Goal: Information Seeking & Learning: Learn about a topic

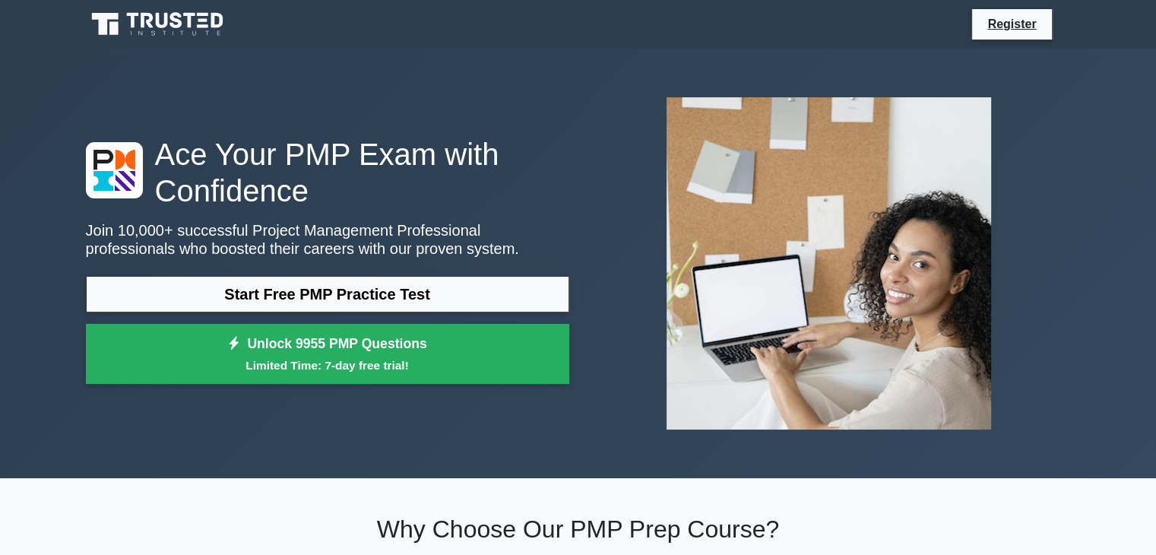
click at [344, 302] on link "Start Free PMP Practice Test" at bounding box center [327, 294] width 483 height 36
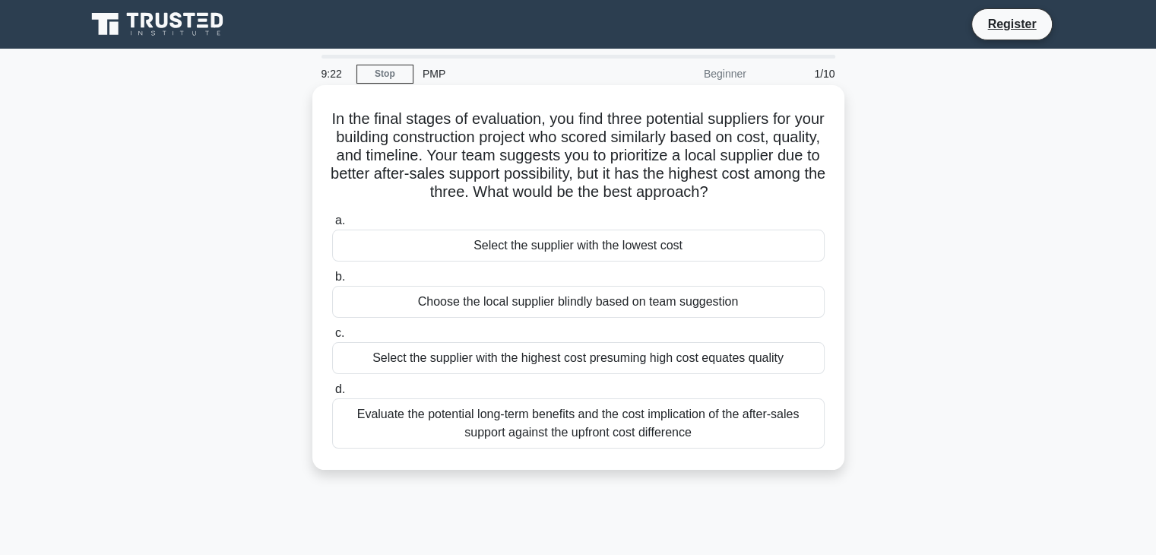
click at [583, 421] on div "Evaluate the potential long-term benefits and the cost implication of the after…" at bounding box center [578, 423] width 492 height 50
click at [332, 394] on input "d. Evaluate the potential long-term benefits and the cost implication of the af…" at bounding box center [332, 389] width 0 height 10
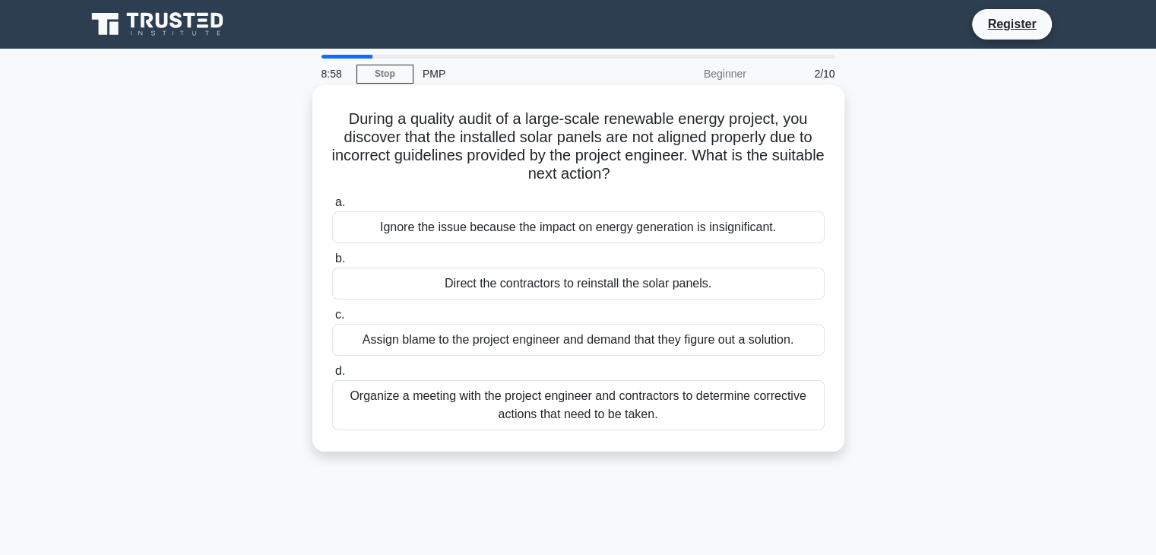
click at [630, 403] on div "Organize a meeting with the project engineer and contractors to determine corre…" at bounding box center [578, 405] width 492 height 50
click at [332, 376] on input "d. Organize a meeting with the project engineer and contractors to determine co…" at bounding box center [332, 371] width 0 height 10
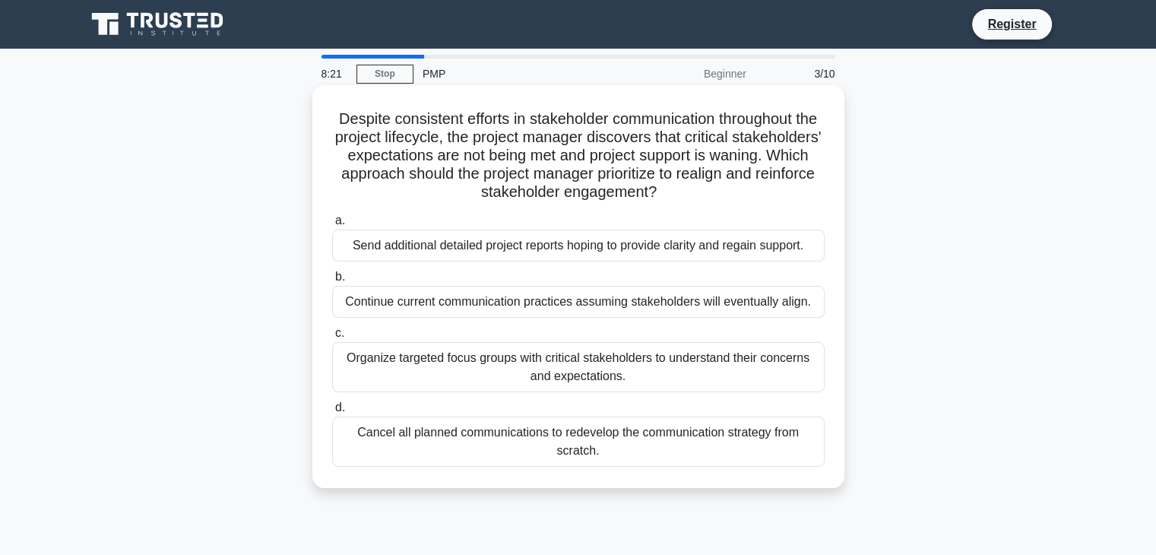
click at [568, 362] on div "Organize targeted focus groups with critical stakeholders to understand their c…" at bounding box center [578, 367] width 492 height 50
click at [332, 338] on input "c. Organize targeted focus groups with critical stakeholders to understand thei…" at bounding box center [332, 333] width 0 height 10
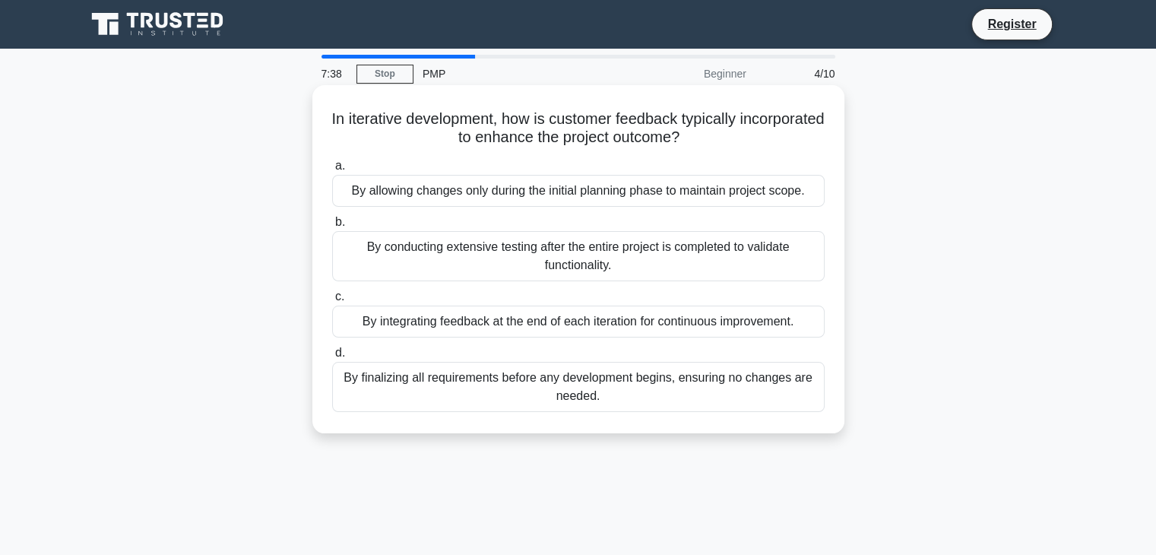
click at [593, 384] on div "By finalizing all requirements before any development begins, ensuring no chang…" at bounding box center [578, 387] width 492 height 50
click at [332, 358] on input "d. By finalizing all requirements before any development begins, ensuring no ch…" at bounding box center [332, 353] width 0 height 10
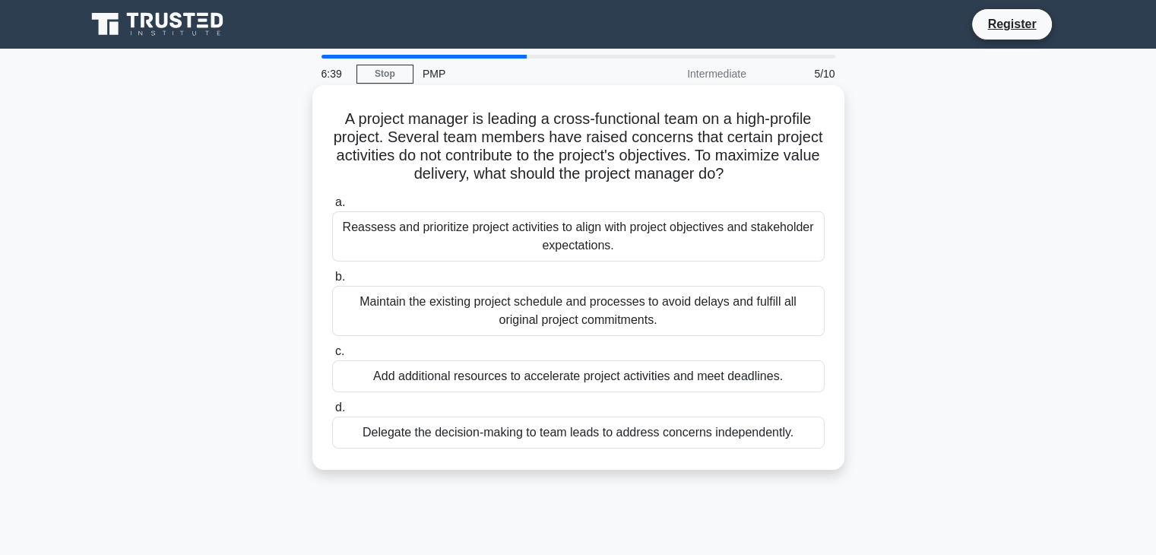
click at [673, 249] on div "Reassess and prioritize project activities to align with project objectives and…" at bounding box center [578, 236] width 492 height 50
click at [332, 207] on input "a. Reassess and prioritize project activities to align with project objectives …" at bounding box center [332, 203] width 0 height 10
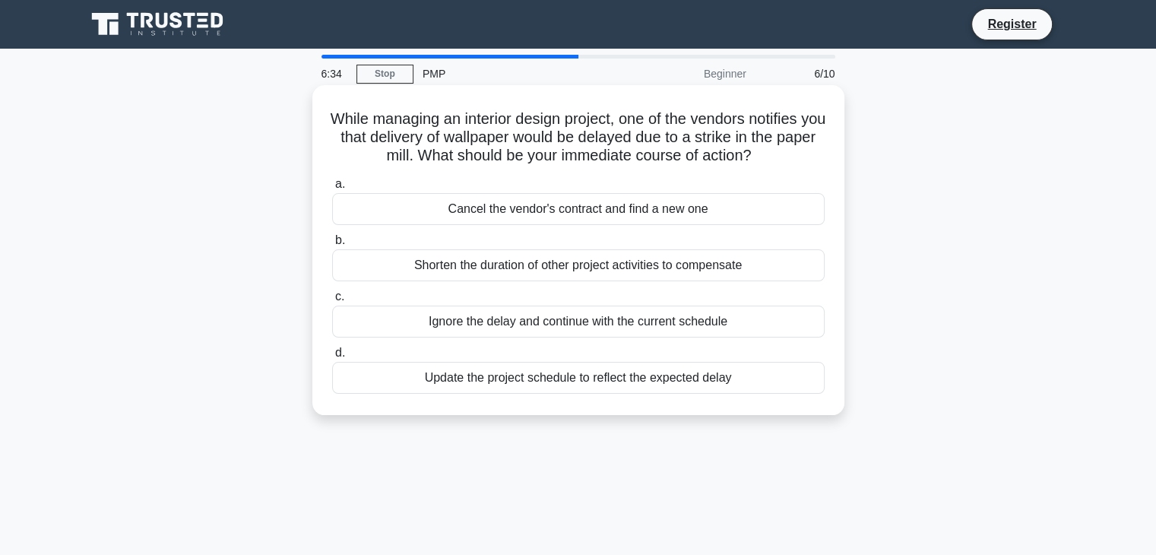
click at [639, 376] on div "Update the project schedule to reflect the expected delay" at bounding box center [578, 378] width 492 height 32
click at [332, 358] on input "d. Update the project schedule to reflect the expected delay" at bounding box center [332, 353] width 0 height 10
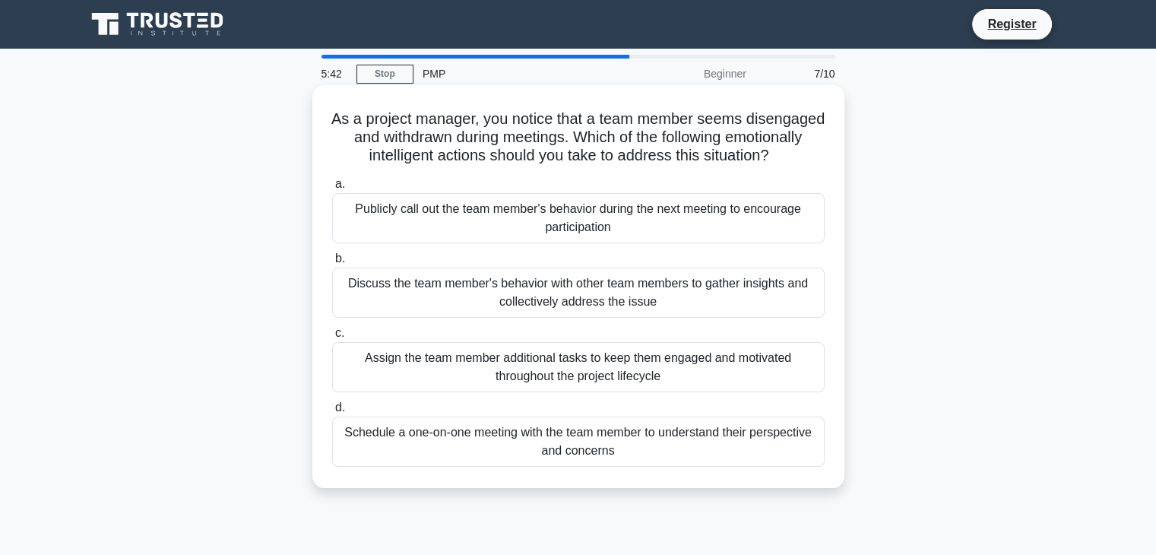
click at [625, 392] on div "Assign the team member additional tasks to keep them engaged and motivated thro…" at bounding box center [578, 367] width 492 height 50
click at [332, 338] on input "c. Assign the team member additional tasks to keep them engaged and motivated t…" at bounding box center [332, 333] width 0 height 10
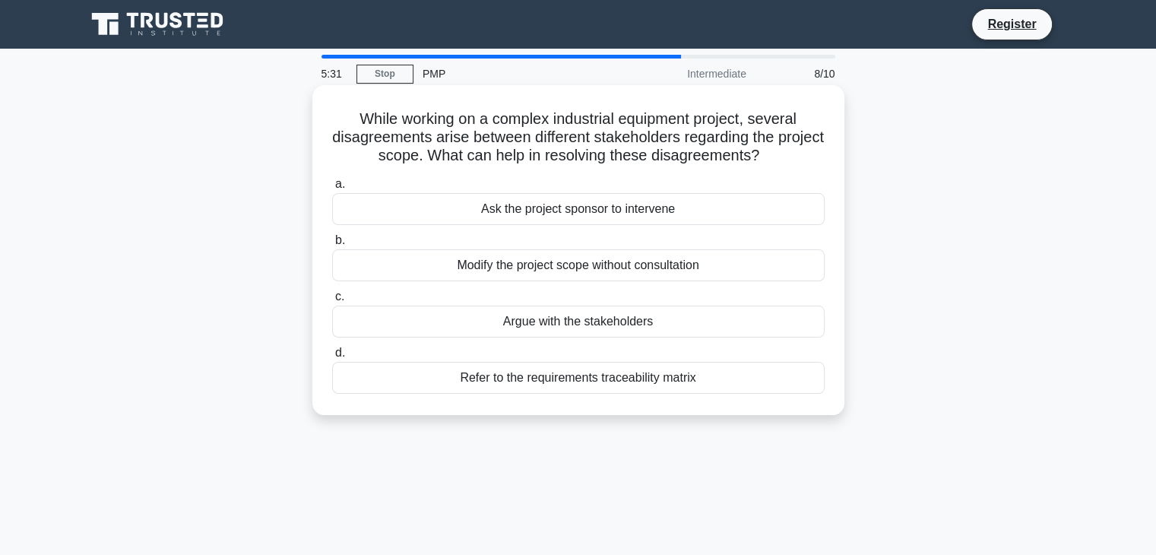
click at [632, 384] on div "Refer to the requirements traceability matrix" at bounding box center [578, 378] width 492 height 32
click at [332, 358] on input "d. Refer to the requirements traceability matrix" at bounding box center [332, 353] width 0 height 10
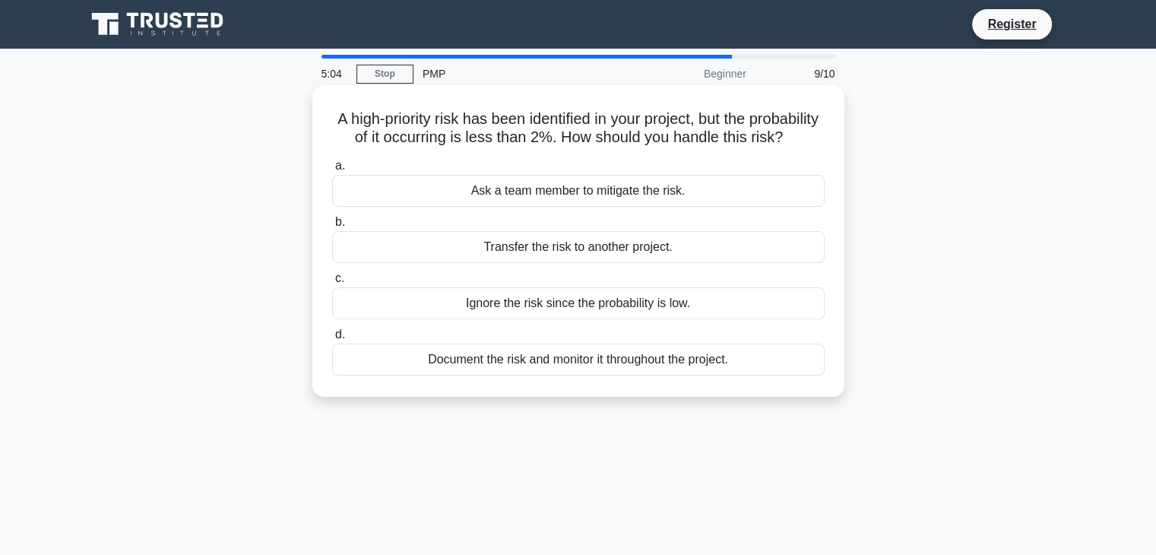
click at [650, 375] on div "Document the risk and monitor it throughout the project." at bounding box center [578, 359] width 492 height 32
click at [332, 340] on input "d. Document the risk and monitor it throughout the project." at bounding box center [332, 335] width 0 height 10
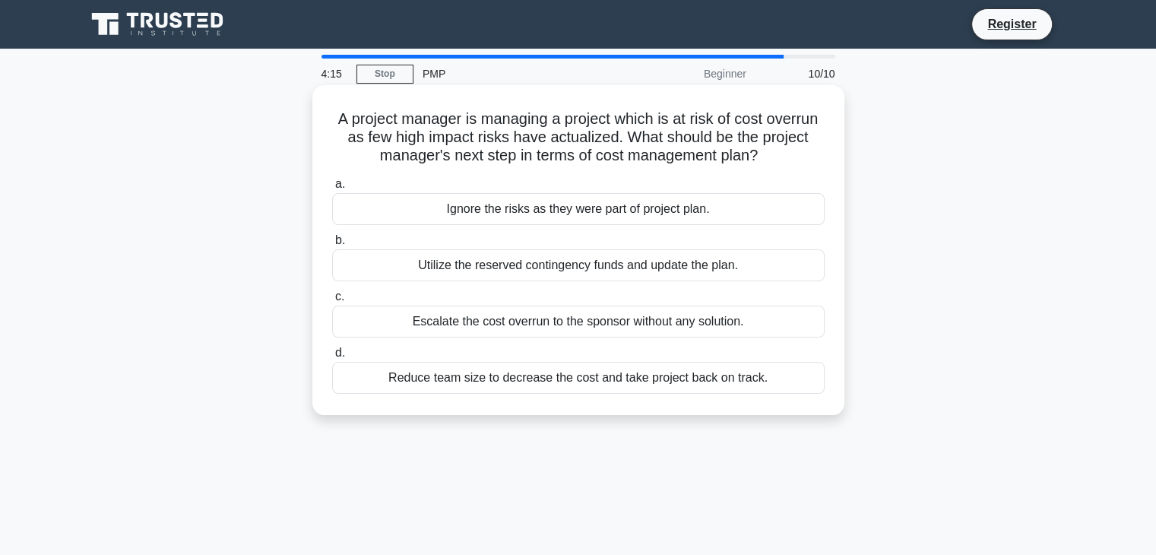
click at [577, 274] on div "Utilize the reserved contingency funds and update the plan." at bounding box center [578, 265] width 492 height 32
click at [332, 245] on input "b. Utilize the reserved contingency funds and update the plan." at bounding box center [332, 241] width 0 height 10
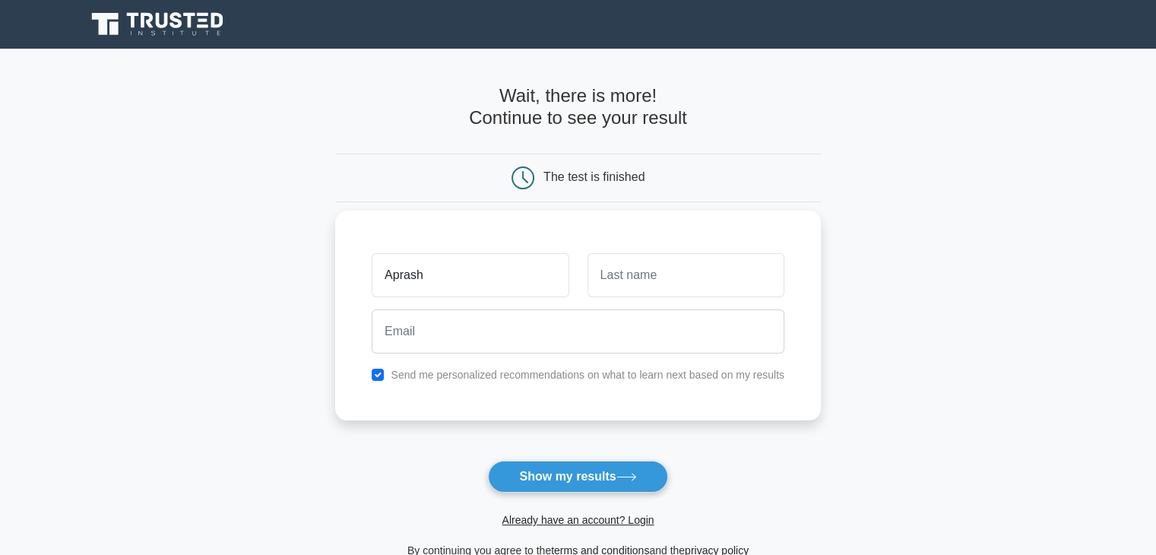
type input "Aprash"
type input "Jamwal"
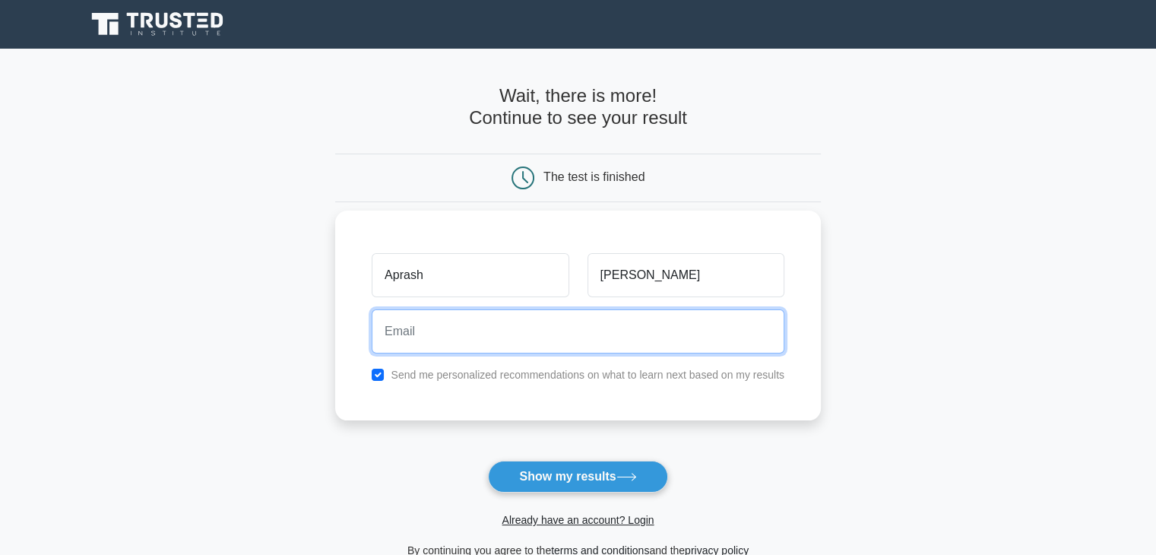
click at [656, 321] on input "email" at bounding box center [578, 331] width 413 height 44
type input "aprashjamwal117@gmail.com"
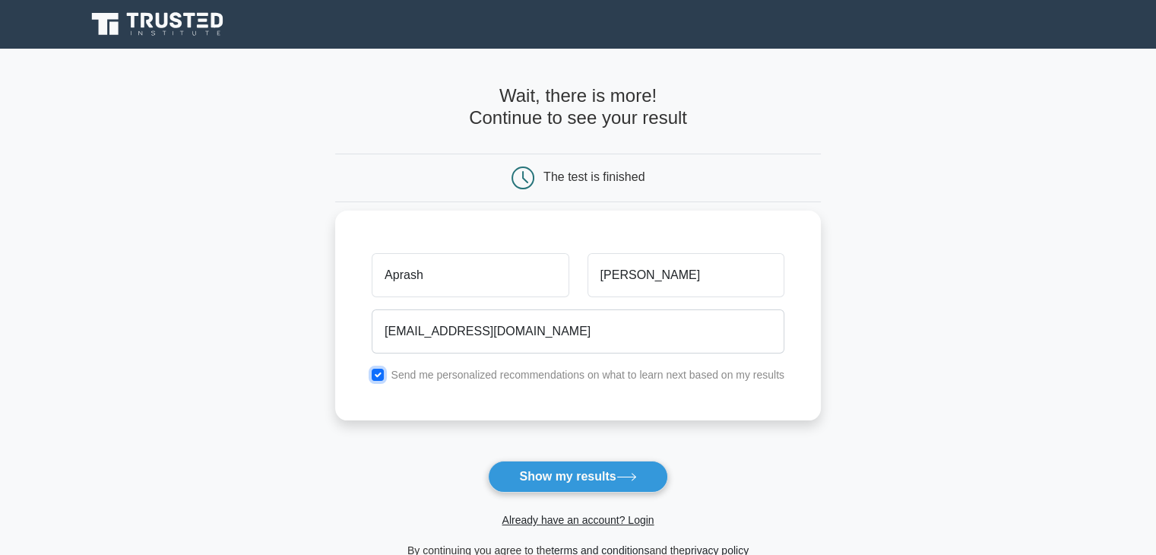
click at [378, 372] on input "checkbox" at bounding box center [378, 374] width 12 height 12
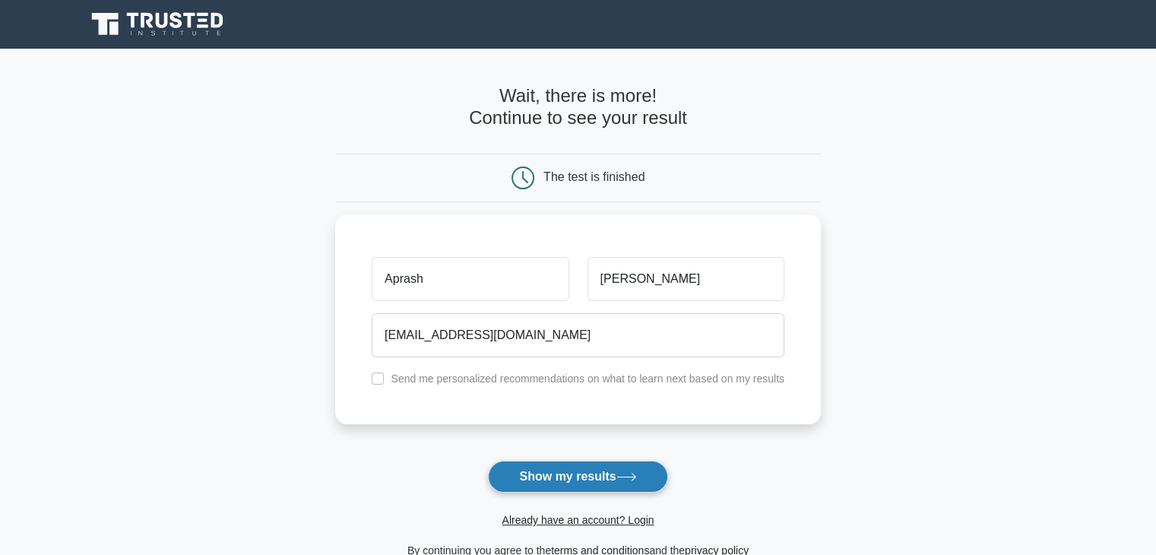
click at [583, 472] on button "Show my results" at bounding box center [577, 476] width 179 height 32
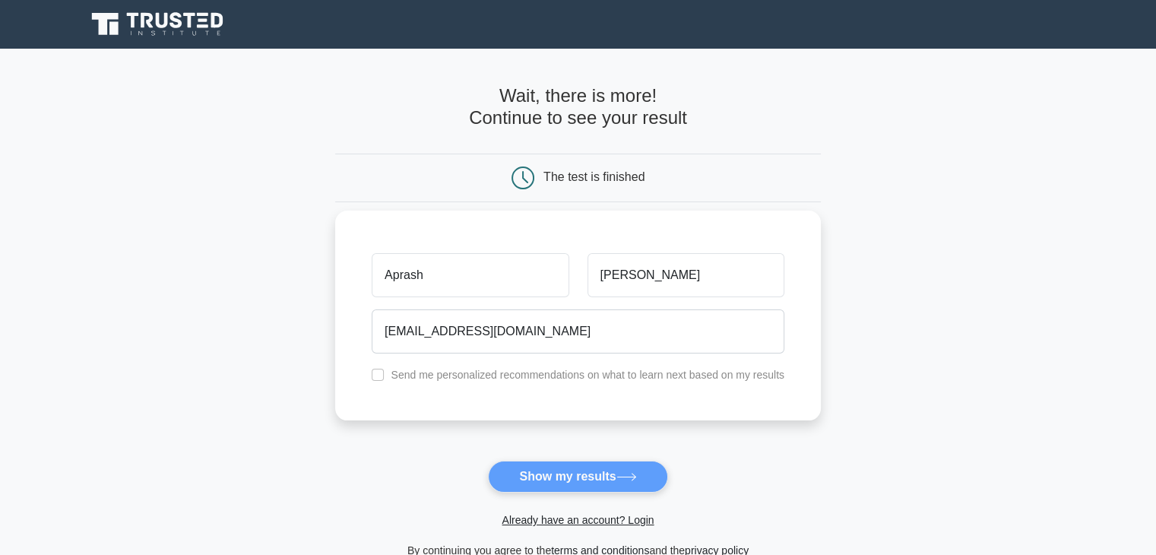
click at [485, 376] on label "Send me personalized recommendations on what to learn next based on my results" at bounding box center [588, 374] width 394 height 12
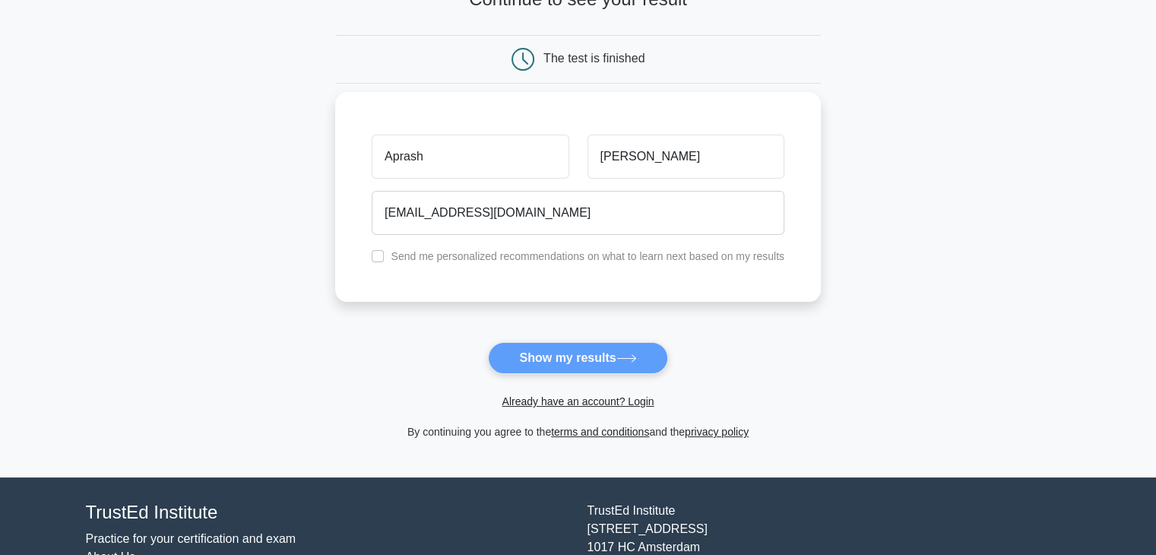
scroll to position [120, 0]
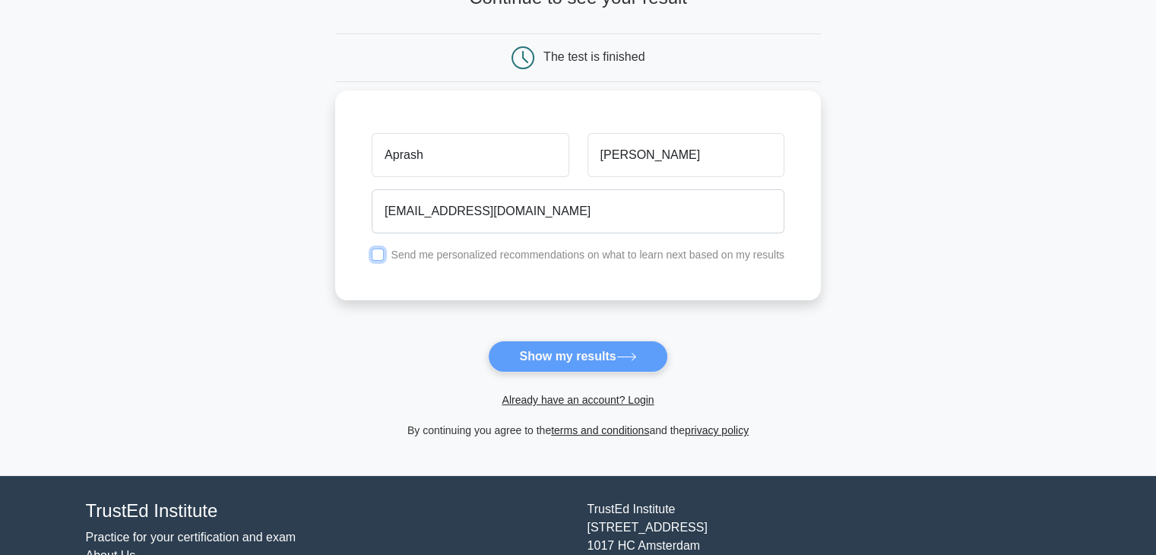
click at [374, 253] on input "checkbox" at bounding box center [378, 254] width 12 height 12
click at [522, 341] on form "Wait, there is more! Continue to see your result The test is finished Aprash" at bounding box center [577, 202] width 485 height 474
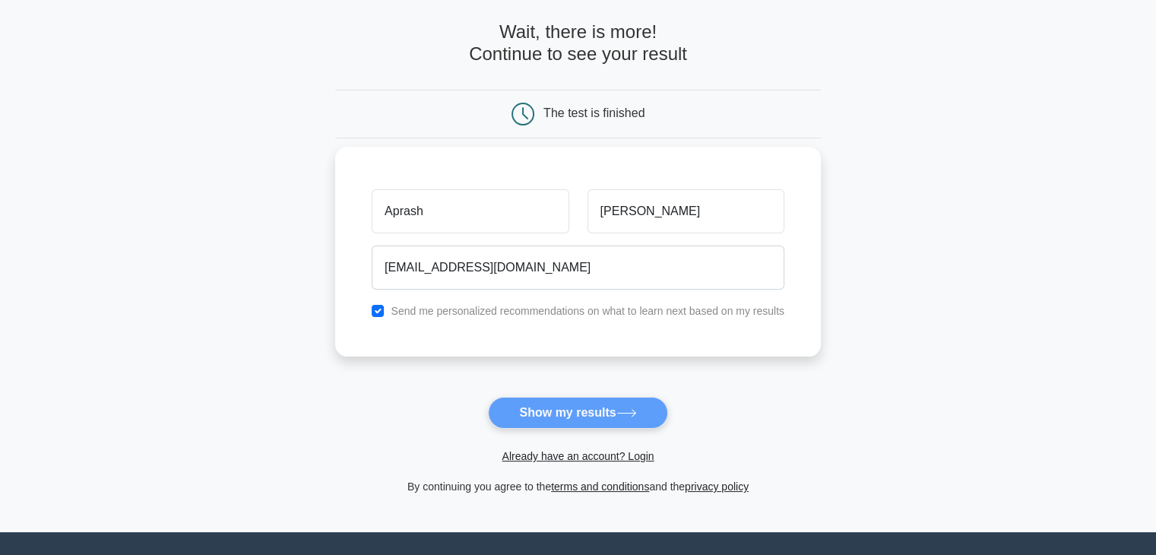
scroll to position [68, 0]
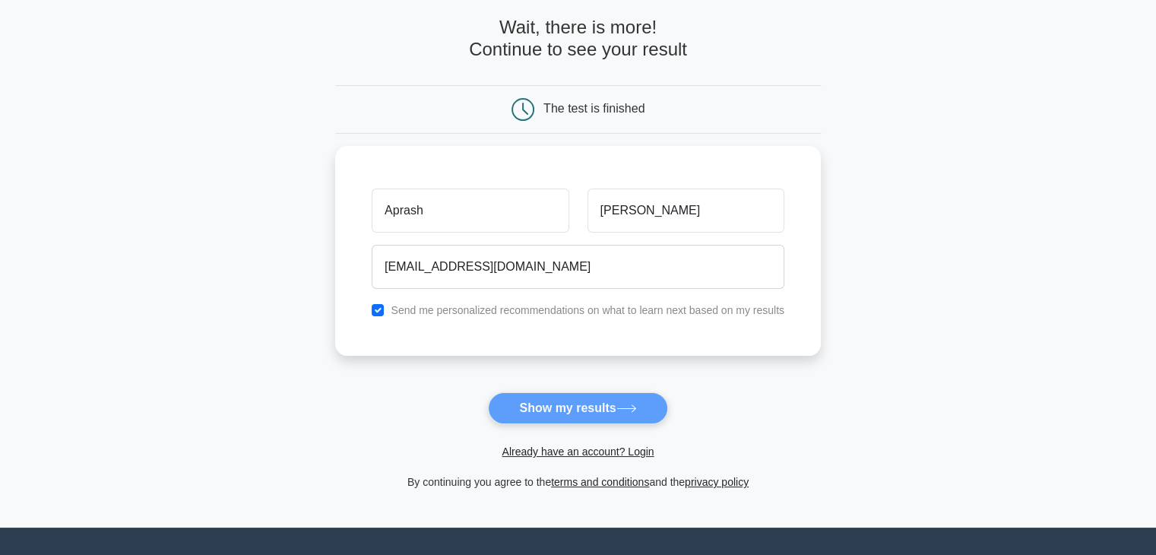
click at [590, 402] on form "Wait, there is more! Continue to see your result The test is finished Aprash" at bounding box center [577, 254] width 485 height 474
click at [586, 410] on form "Wait, there is more! Continue to see your result The test is finished Aprash" at bounding box center [577, 254] width 485 height 474
click at [518, 386] on form "Wait, there is more! Continue to see your result The test is finished Aprash" at bounding box center [577, 254] width 485 height 474
click at [377, 302] on input "checkbox" at bounding box center [378, 306] width 12 height 12
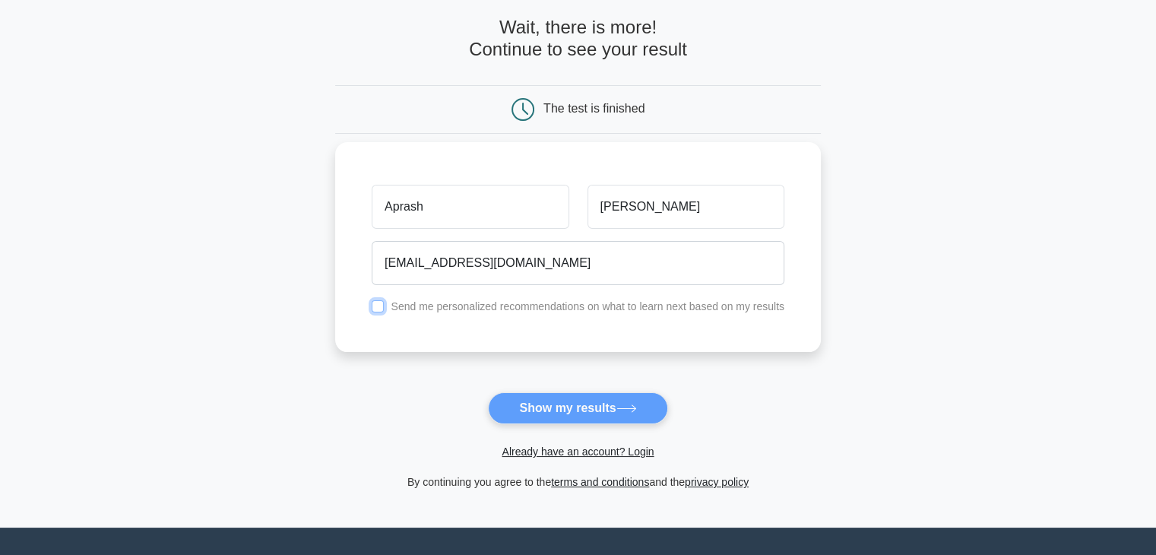
click at [377, 302] on input "checkbox" at bounding box center [378, 306] width 12 height 12
checkbox input "true"
click at [577, 229] on div "Aprash" at bounding box center [469, 207] width 215 height 56
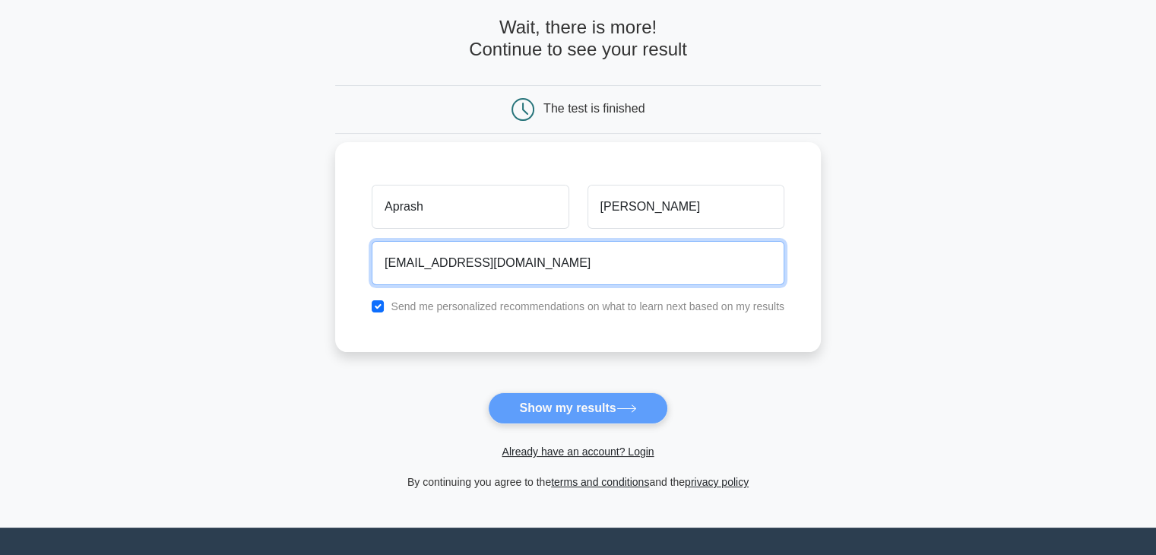
click at [565, 261] on input "aprashjamwal117@gmail.com" at bounding box center [578, 263] width 413 height 44
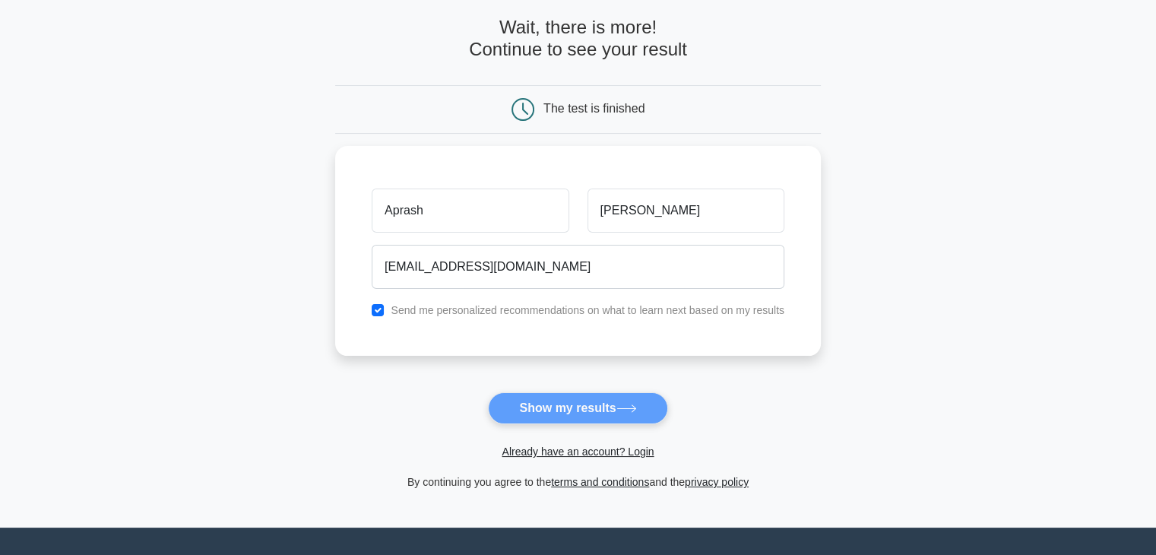
click at [571, 401] on form "Wait, there is more! Continue to see your result The test is finished Aprash" at bounding box center [577, 254] width 485 height 474
click at [688, 422] on form "Wait, there is more! Continue to see your result The test is finished Aprash" at bounding box center [577, 254] width 485 height 474
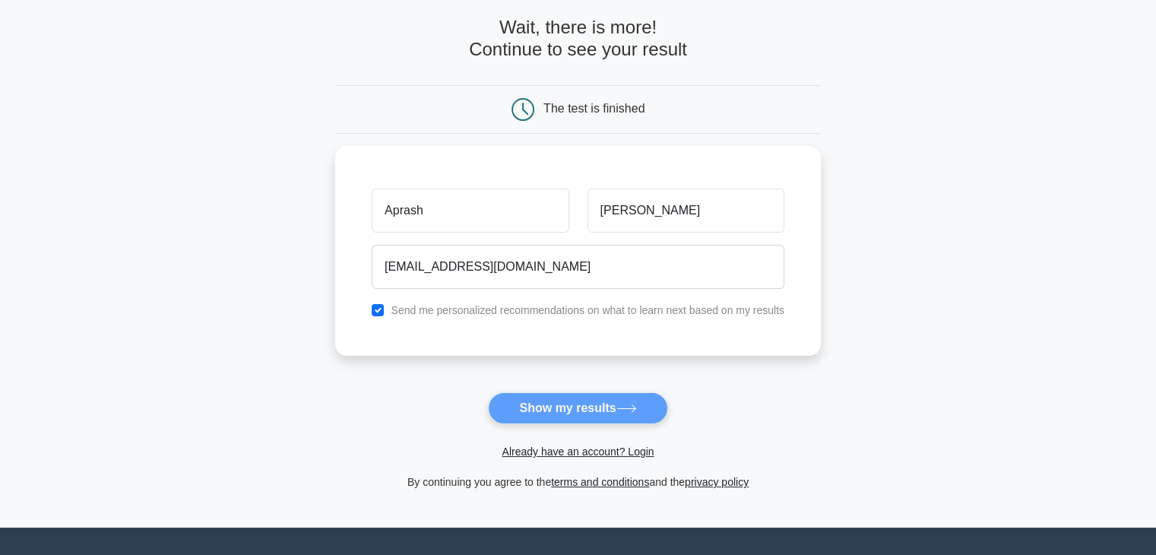
click at [634, 400] on form "Wait, there is more! Continue to see your result The test is finished Aprash" at bounding box center [577, 254] width 485 height 474
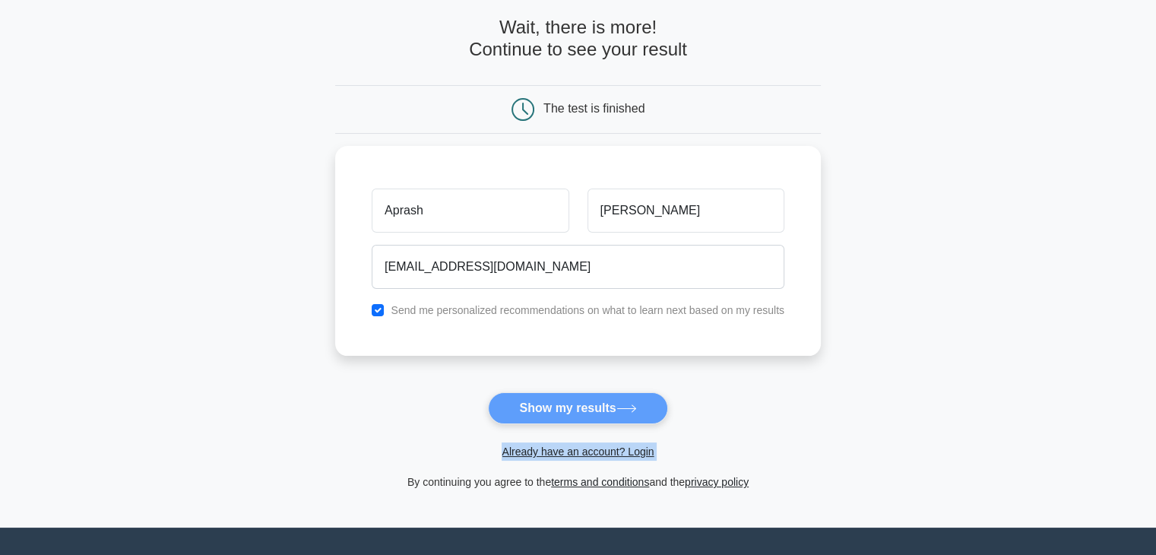
click at [634, 400] on form "Wait, there is more! Continue to see your result The test is finished Aprash" at bounding box center [577, 254] width 485 height 474
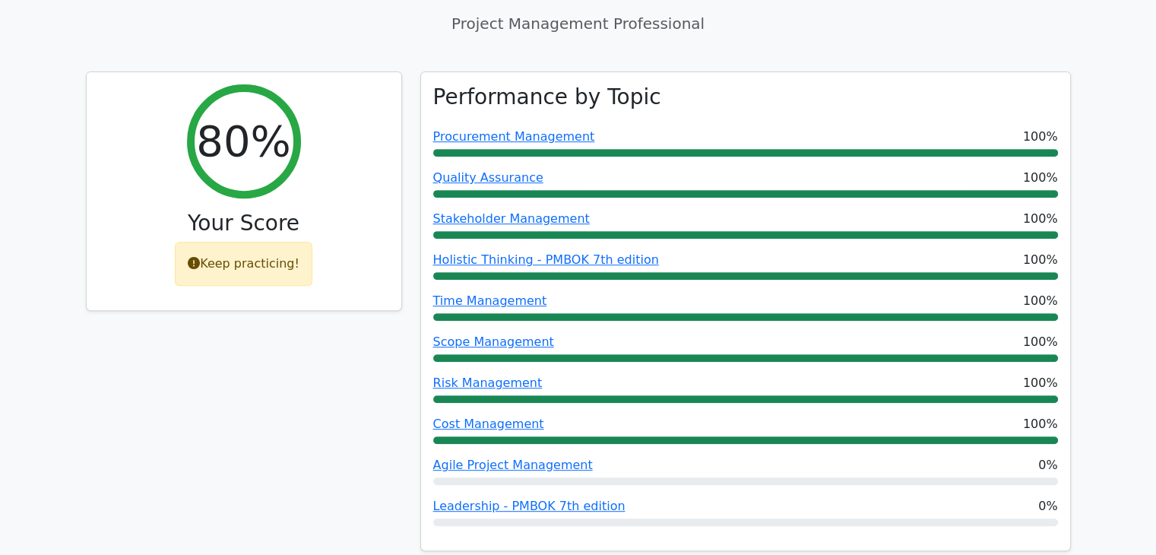
scroll to position [611, 0]
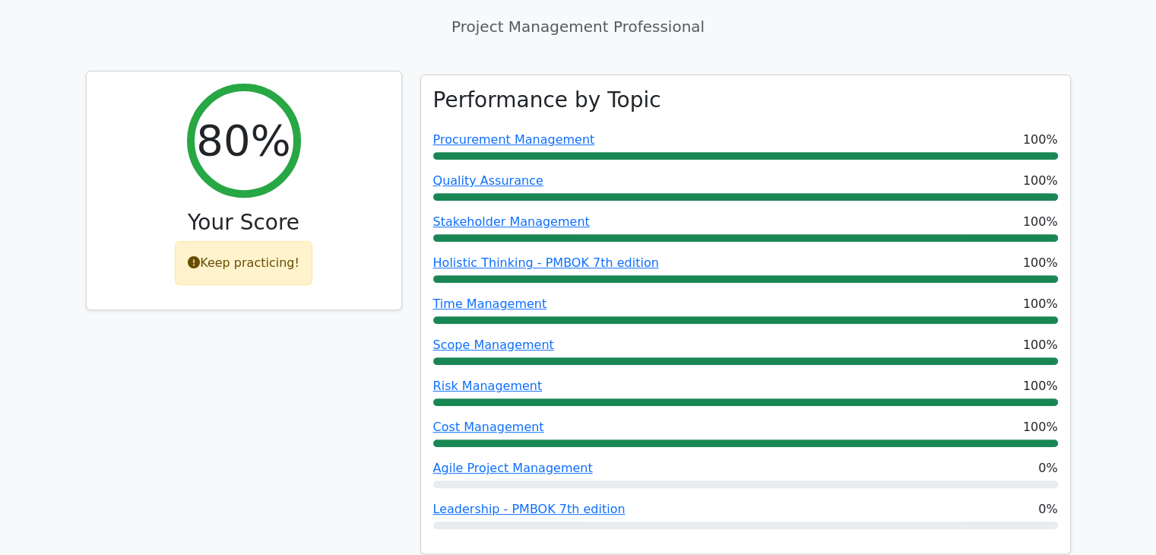
click at [247, 241] on div "Keep practicing!" at bounding box center [244, 263] width 138 height 44
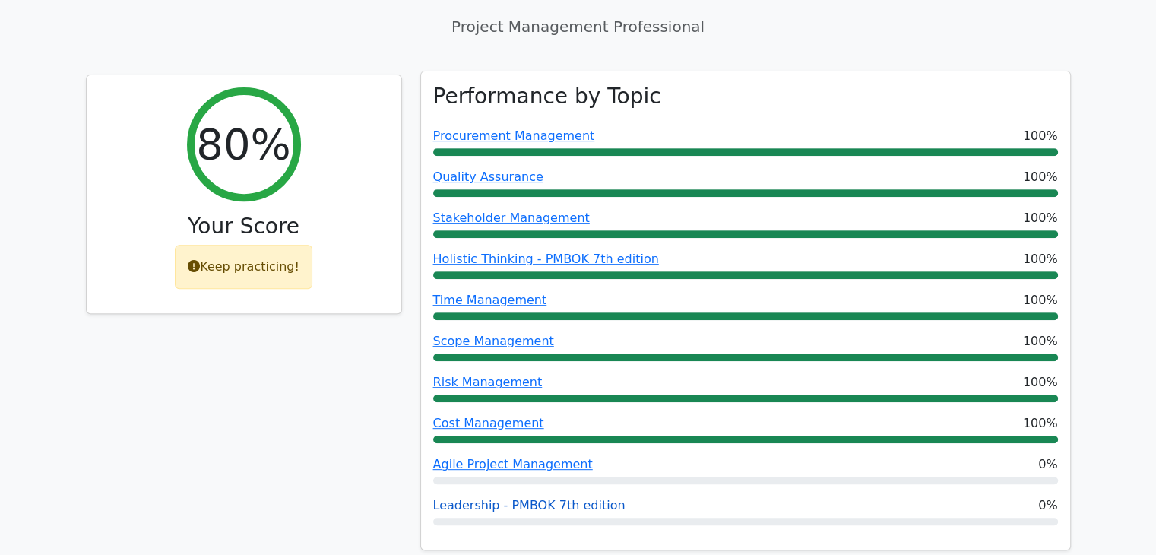
click at [492, 498] on link "Leadership - PMBOK 7th edition" at bounding box center [529, 505] width 192 height 14
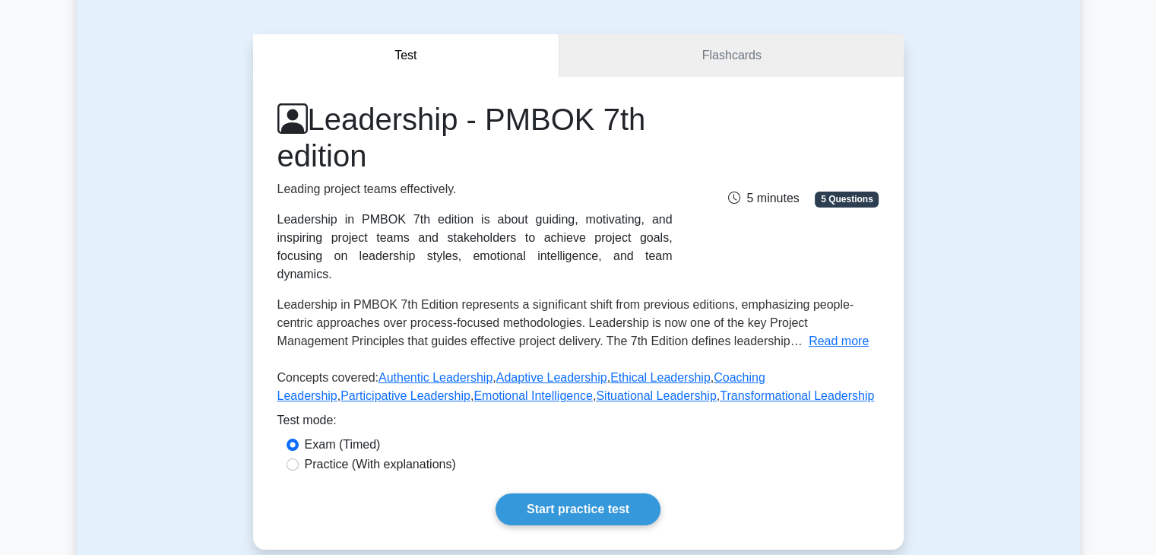
scroll to position [115, 0]
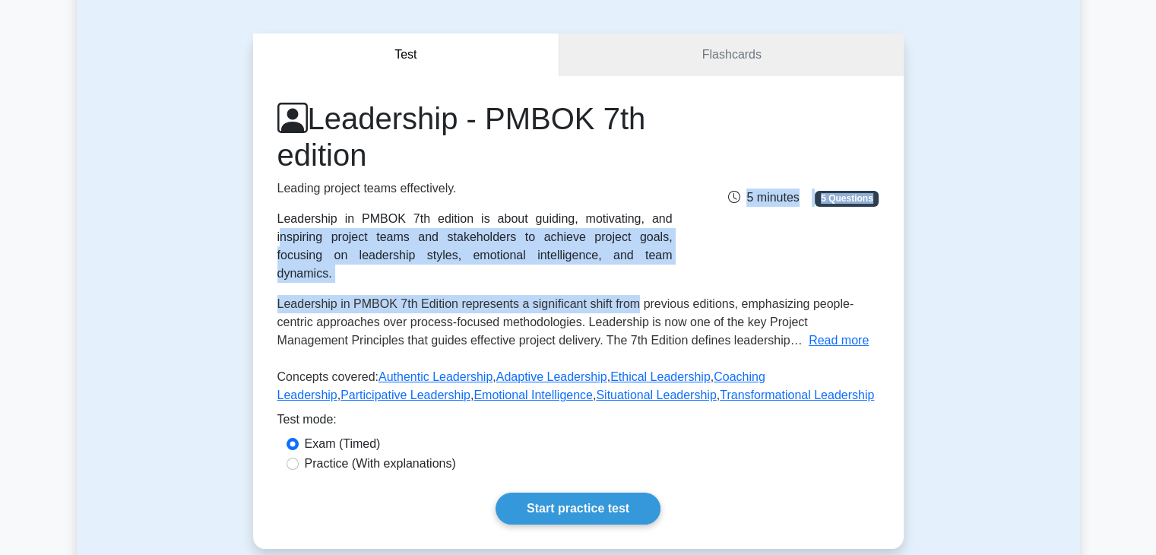
drag, startPoint x: 445, startPoint y: 222, endPoint x: 634, endPoint y: 265, distance: 194.1
click at [634, 265] on div "Leadership - PMBOK 7th edition Leading project teams effectively. Leadership in…" at bounding box center [578, 255] width 602 height 310
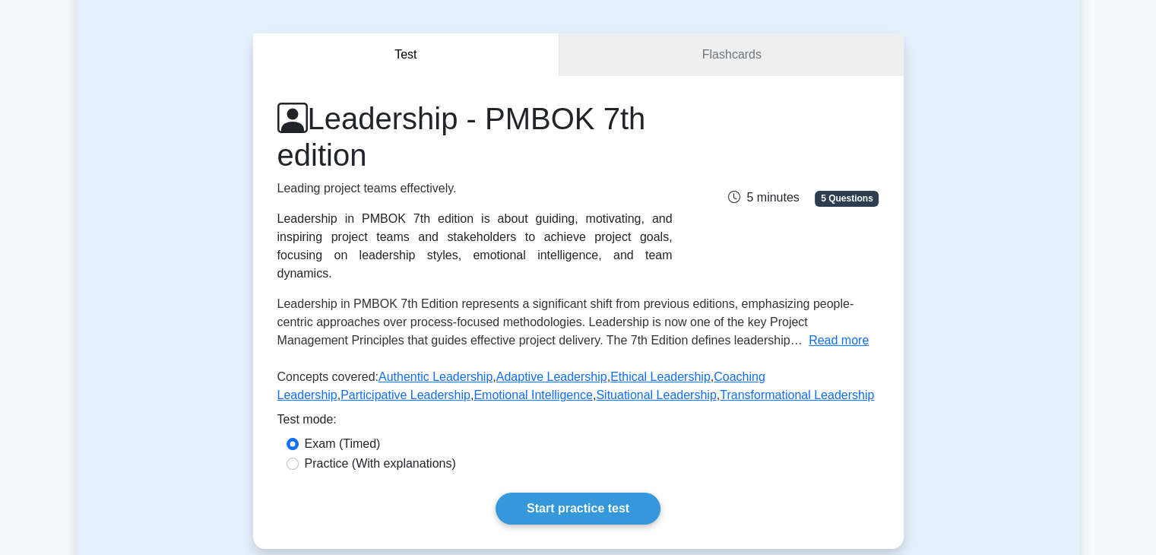
click at [663, 297] on span "Leadership in PMBOK 7th Edition represents a significant shift from previous ed…" at bounding box center [565, 321] width 577 height 49
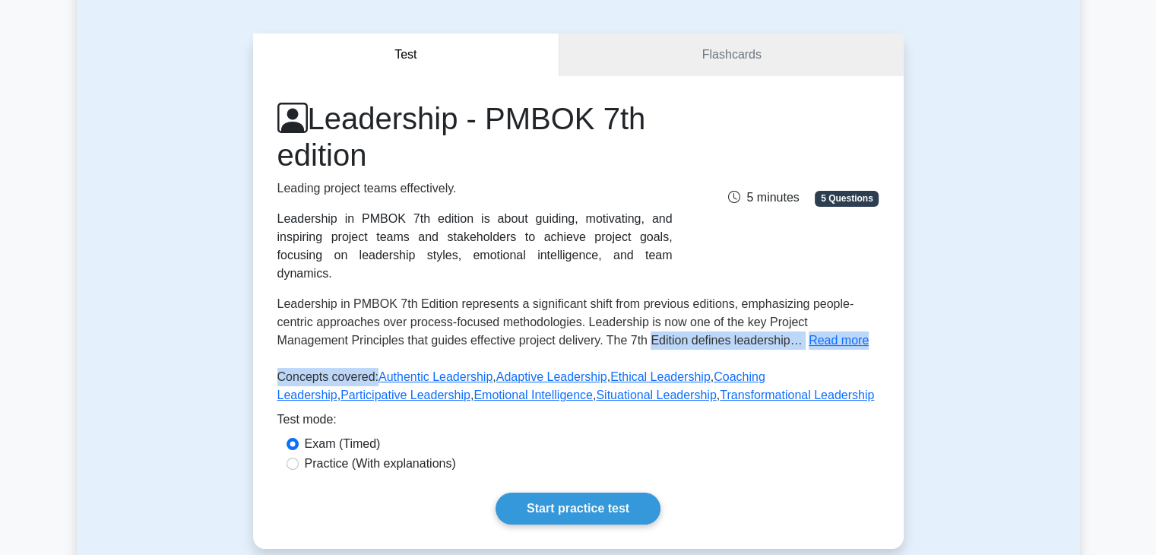
drag, startPoint x: 370, startPoint y: 336, endPoint x: 575, endPoint y: 326, distance: 205.4
click at [575, 326] on div "Leadership - PMBOK 7th edition Leading project teams effectively. Leadership in…" at bounding box center [578, 255] width 602 height 310
click at [575, 326] on span "Leadership in PMBOK 7th Edition represents a significant shift from previous ed…" at bounding box center [565, 321] width 577 height 49
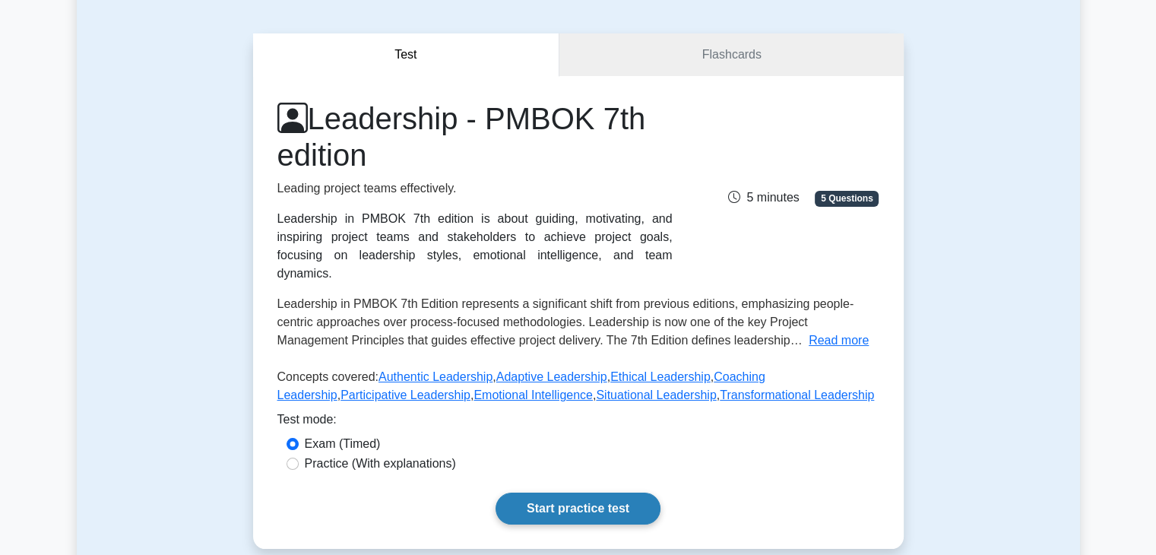
click at [571, 499] on link "Start practice test" at bounding box center [577, 508] width 165 height 32
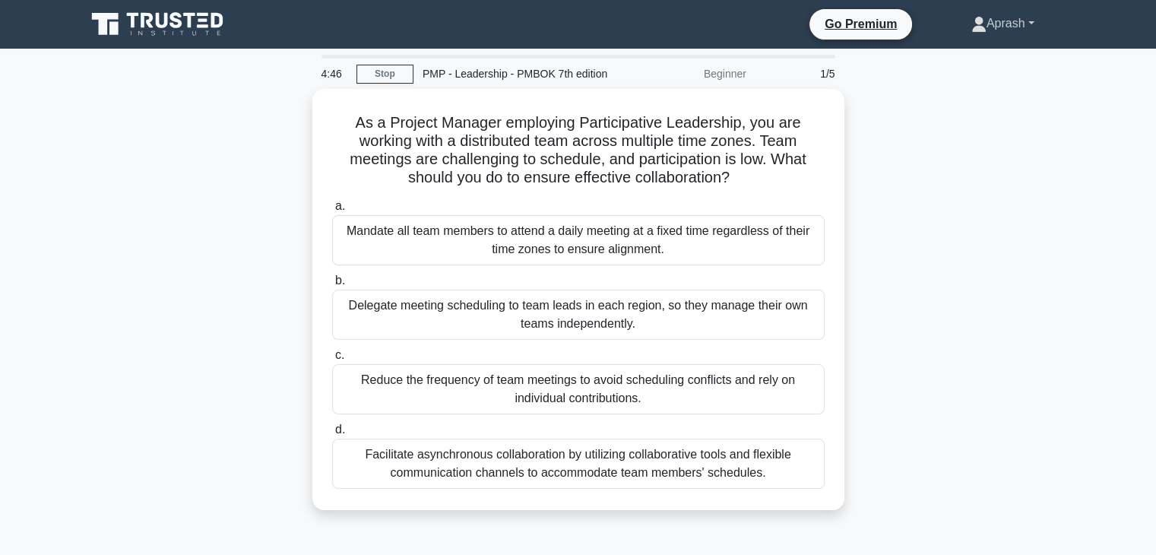
click at [1007, 14] on link "Aprash" at bounding box center [1003, 23] width 136 height 30
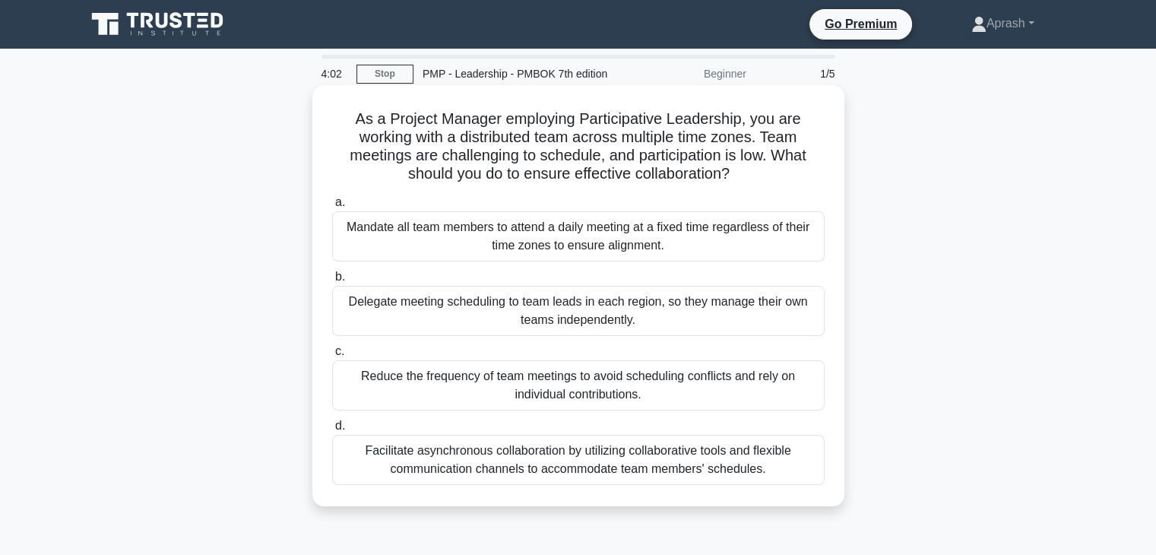
click at [615, 464] on div "Facilitate asynchronous collaboration by utilizing collaborative tools and flex…" at bounding box center [578, 460] width 492 height 50
click at [332, 431] on input "d. Facilitate asynchronous collaboration by utilizing collaborative tools and f…" at bounding box center [332, 426] width 0 height 10
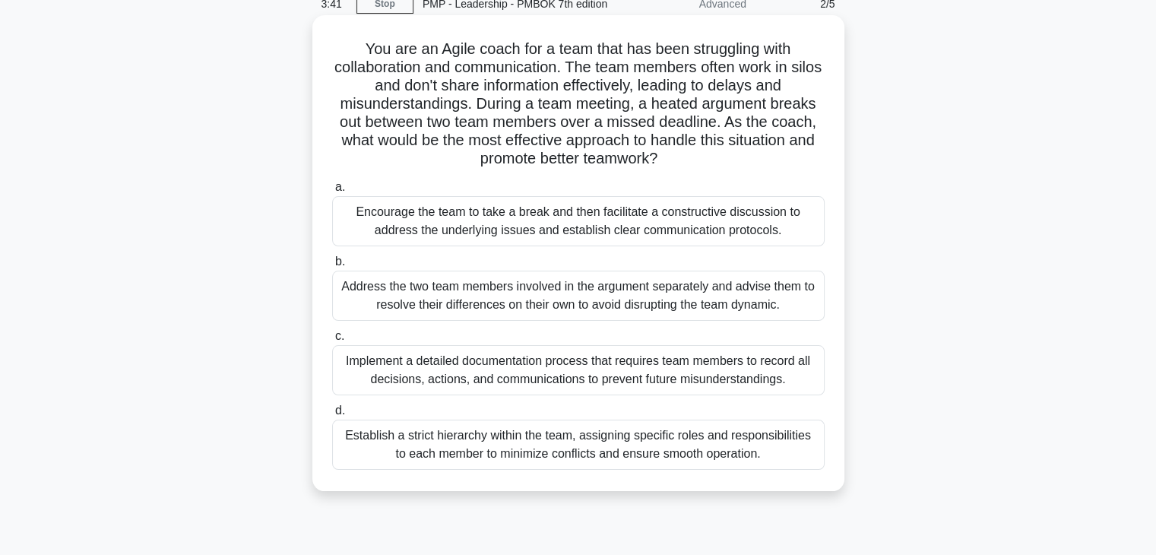
scroll to position [73, 0]
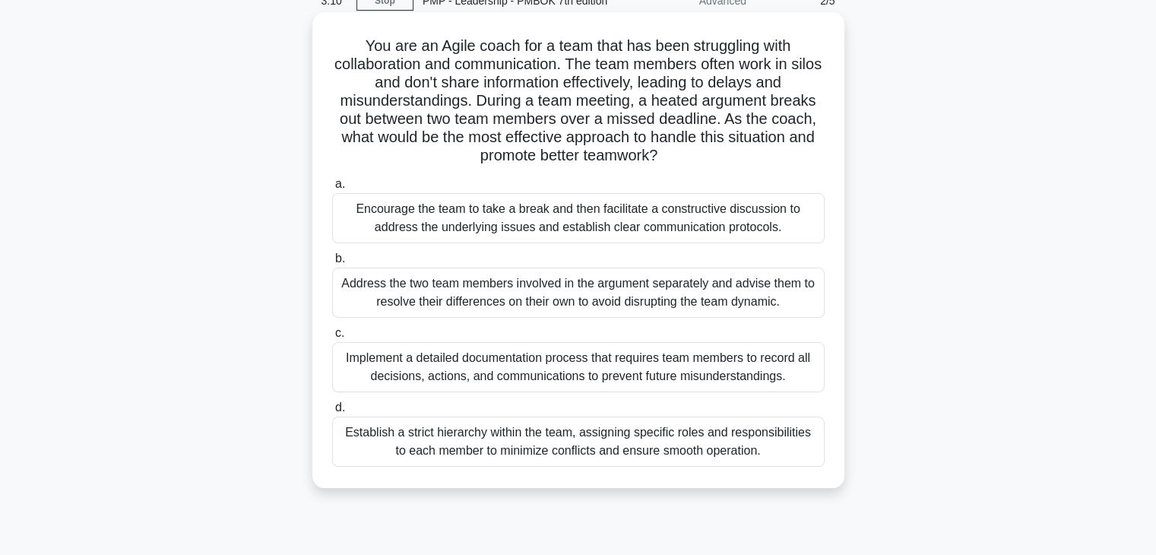
click at [686, 237] on div "Encourage the team to take a break and then facilitate a constructive discussio…" at bounding box center [578, 218] width 492 height 50
click at [332, 189] on input "a. Encourage the team to take a break and then facilitate a constructive discus…" at bounding box center [332, 184] width 0 height 10
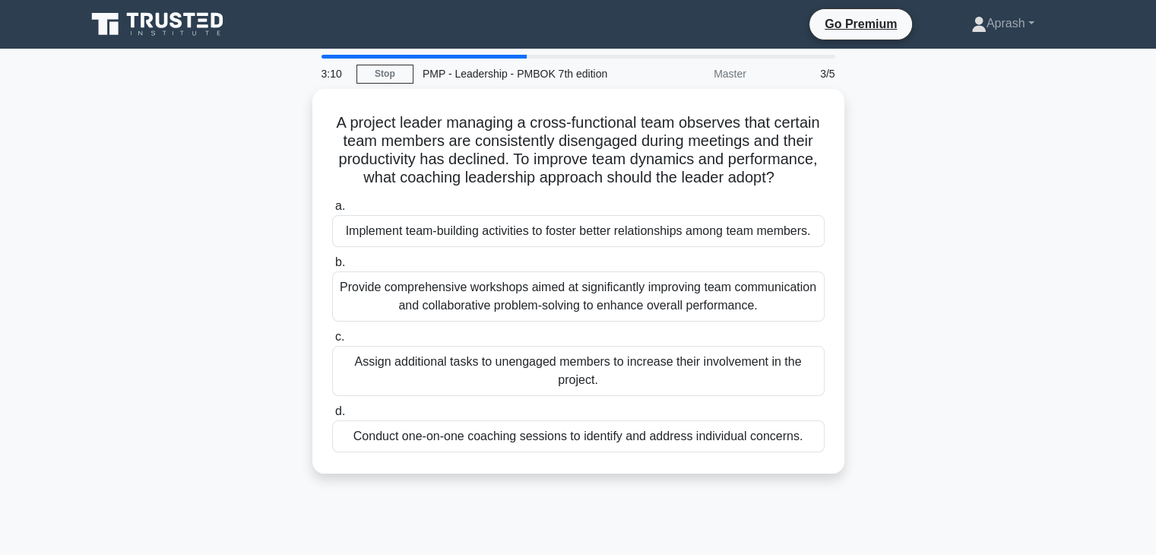
scroll to position [0, 0]
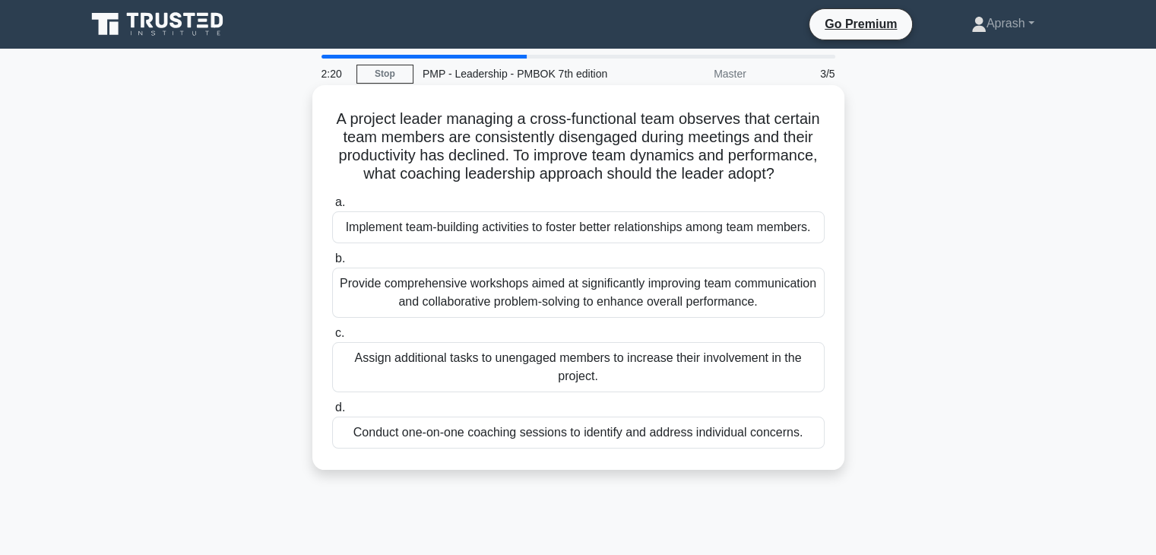
click at [641, 291] on div "Provide comprehensive workshops aimed at significantly improving team communica…" at bounding box center [578, 292] width 492 height 50
click at [332, 264] on input "b. Provide comprehensive workshops aimed at significantly improving team commun…" at bounding box center [332, 259] width 0 height 10
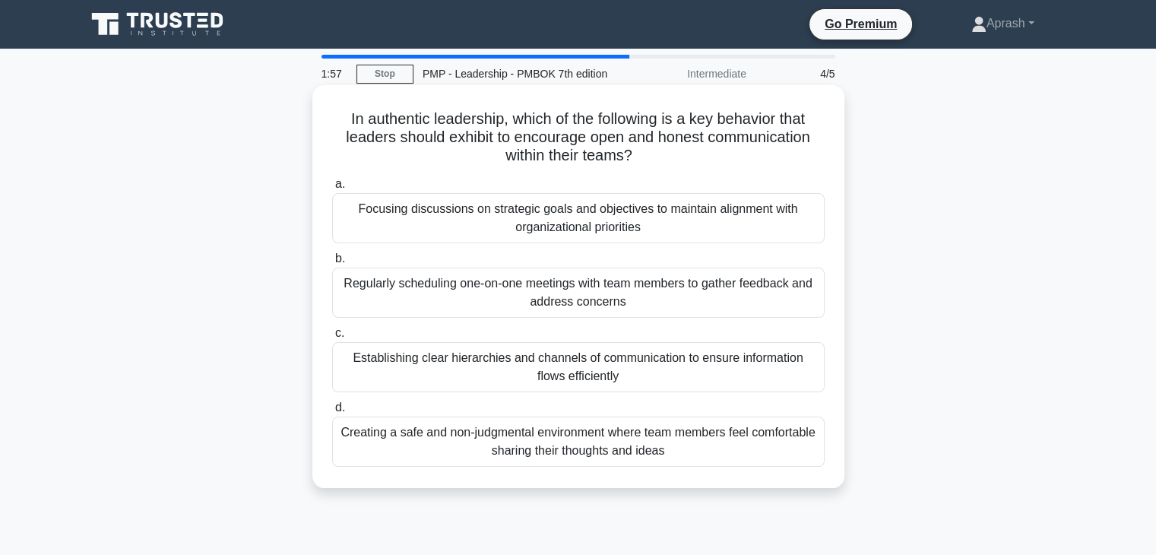
click at [652, 451] on div "Creating a safe and non-judgmental environment where team members feel comforta…" at bounding box center [578, 441] width 492 height 50
click at [332, 413] on input "d. Creating a safe and non-judgmental environment where team members feel comfo…" at bounding box center [332, 408] width 0 height 10
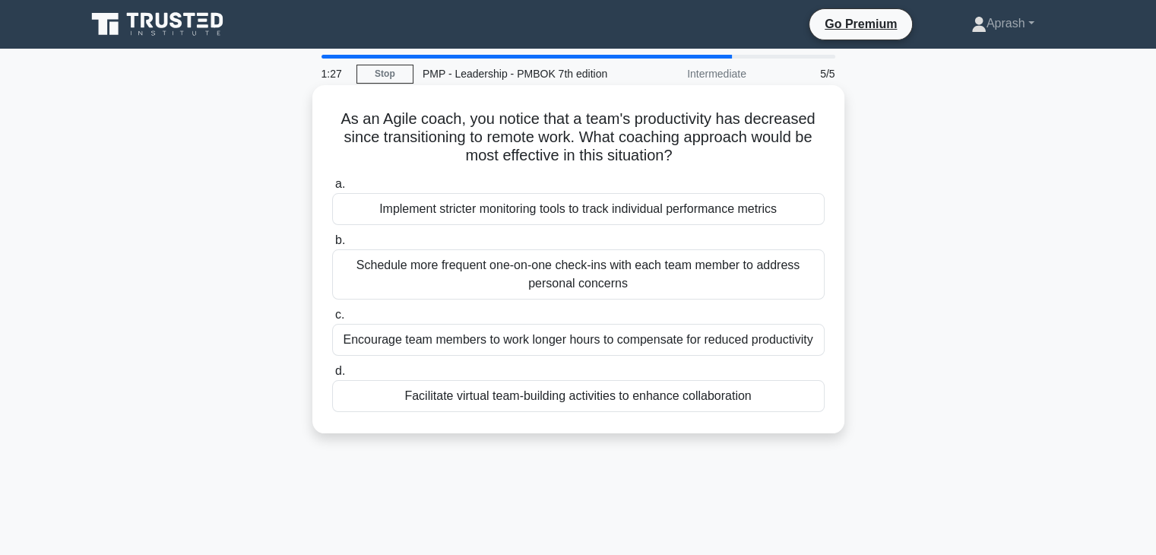
click at [667, 399] on div "Facilitate virtual team-building activities to enhance collaboration" at bounding box center [578, 396] width 492 height 32
click at [332, 376] on input "d. Facilitate virtual team-building activities to enhance collaboration" at bounding box center [332, 371] width 0 height 10
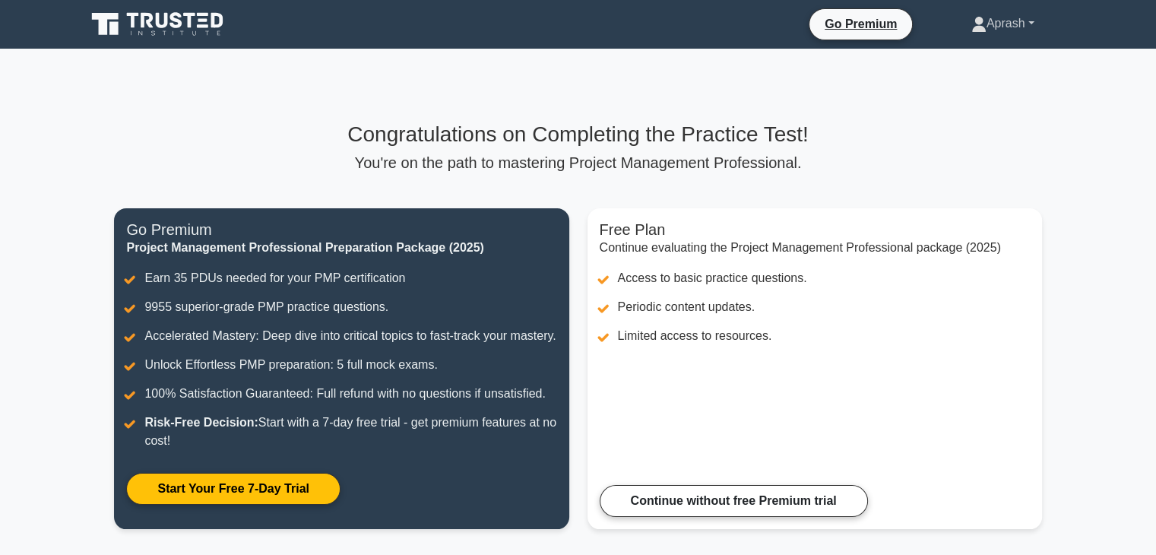
click at [974, 19] on icon at bounding box center [978, 21] width 8 height 8
click at [944, 55] on link "Profile" at bounding box center [995, 59] width 120 height 24
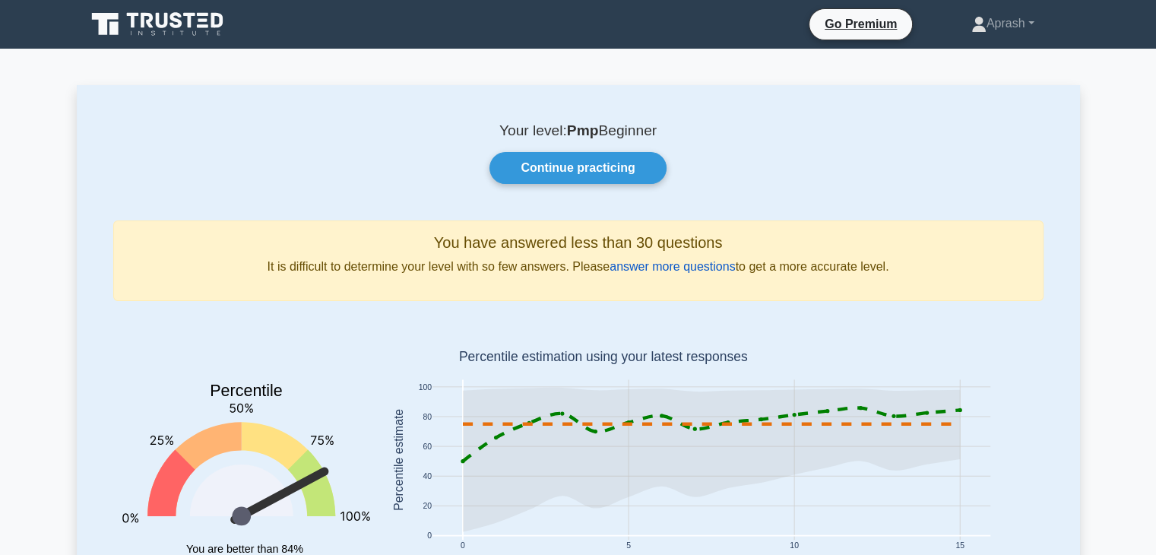
click at [664, 273] on link "answer more questions" at bounding box center [671, 266] width 125 height 13
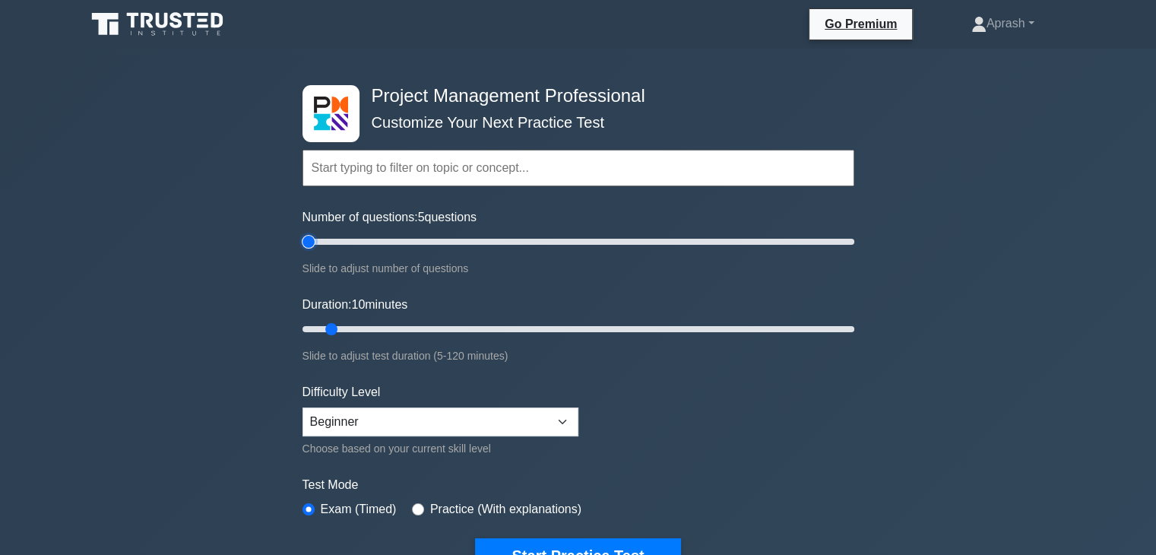
type input "10"
drag, startPoint x: 325, startPoint y: 239, endPoint x: 324, endPoint y: 263, distance: 24.4
click at [324, 251] on input "Number of questions: 10 questions" at bounding box center [578, 241] width 552 height 18
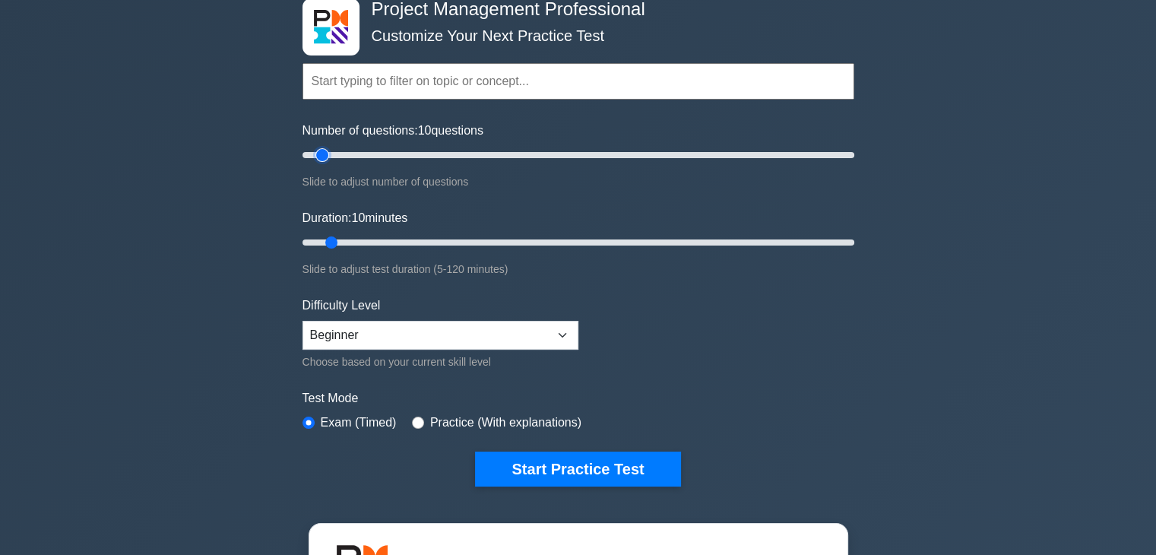
scroll to position [87, 0]
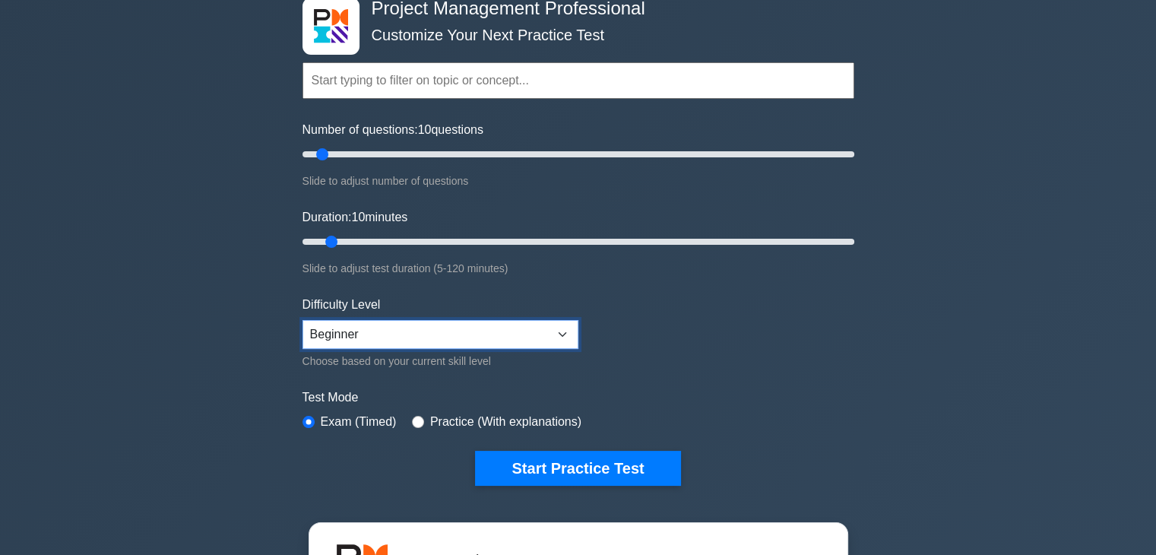
click at [528, 336] on select "Beginner Intermediate Expert" at bounding box center [440, 334] width 276 height 29
select select "expert"
click at [302, 320] on select "Beginner Intermediate Expert" at bounding box center [440, 334] width 276 height 29
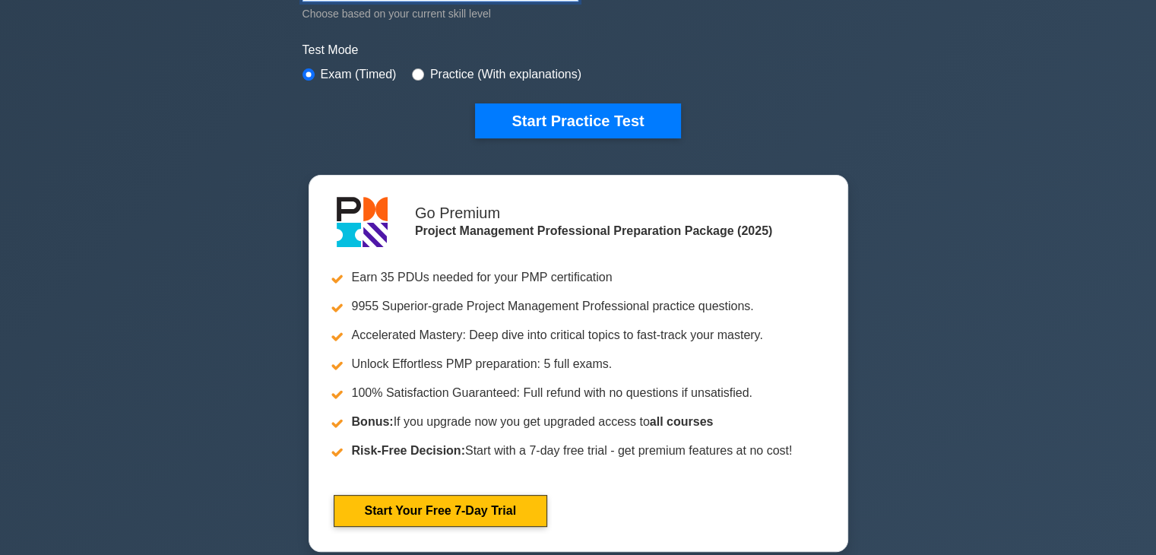
scroll to position [435, 0]
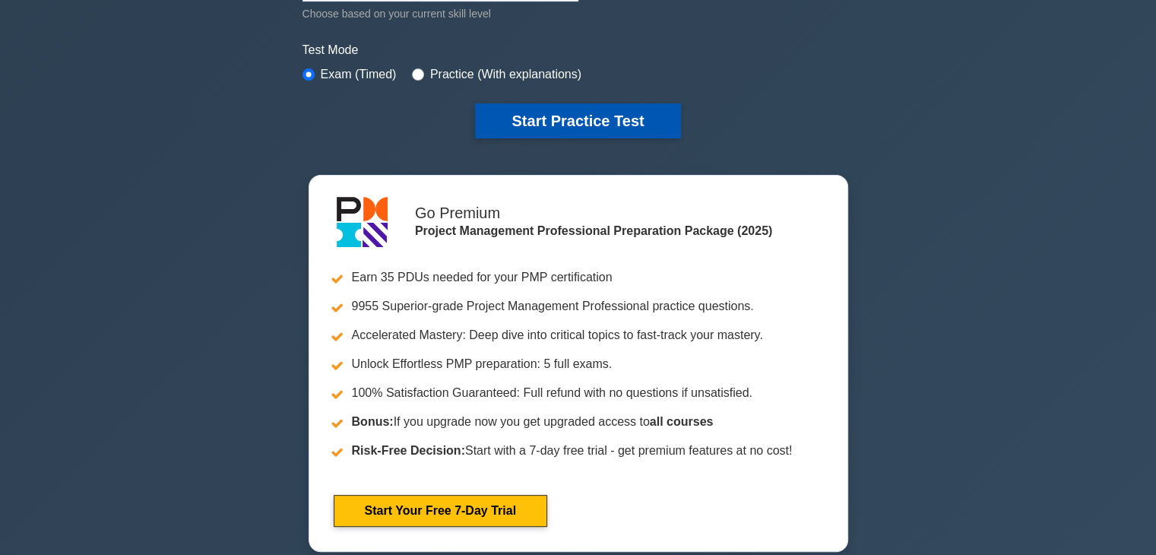
click at [587, 117] on button "Start Practice Test" at bounding box center [577, 120] width 205 height 35
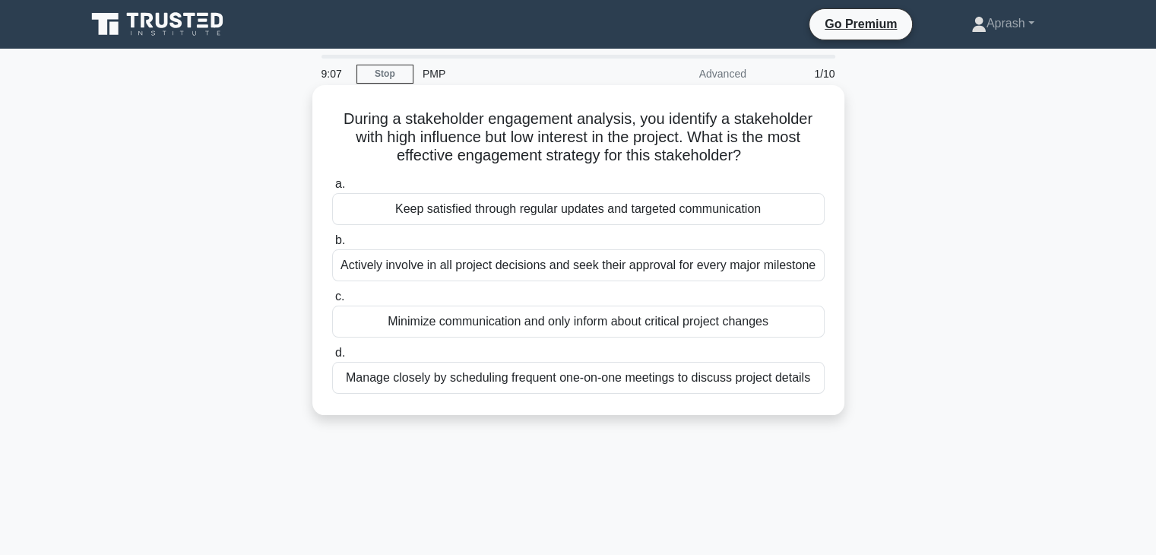
click at [598, 215] on div "Keep satisfied through regular updates and targeted communication" at bounding box center [578, 209] width 492 height 32
click at [332, 189] on input "a. Keep satisfied through regular updates and targeted communication" at bounding box center [332, 184] width 0 height 10
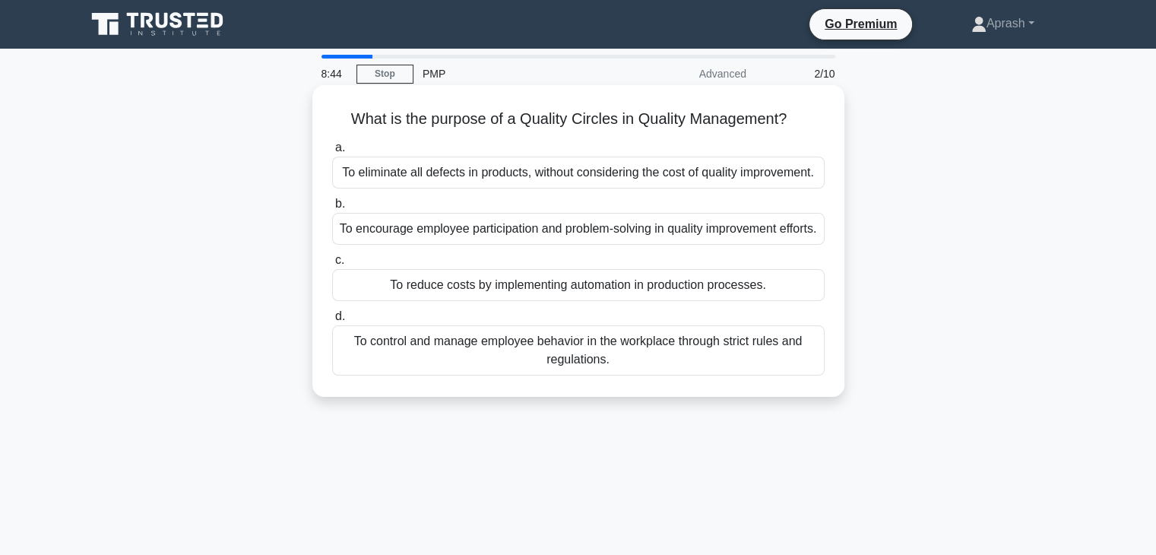
click at [496, 175] on div "To eliminate all defects in products, without considering the cost of quality i…" at bounding box center [578, 173] width 492 height 32
click at [332, 153] on input "a. To eliminate all defects in products, without considering the cost of qualit…" at bounding box center [332, 148] width 0 height 10
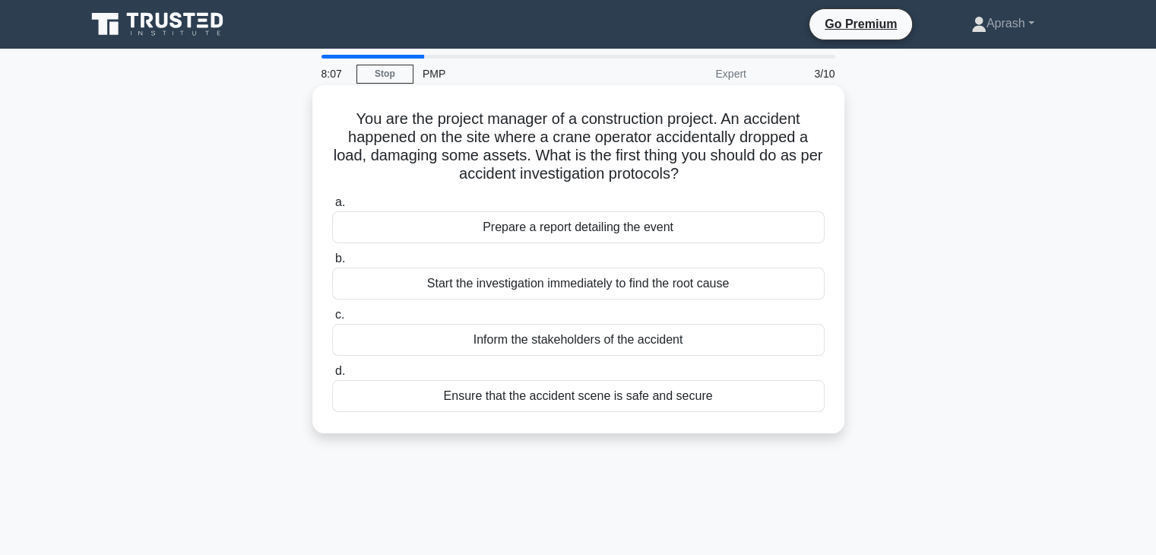
click at [553, 403] on div "Ensure that the accident scene is safe and secure" at bounding box center [578, 396] width 492 height 32
click at [332, 376] on input "d. Ensure that the accident scene is safe and secure" at bounding box center [332, 371] width 0 height 10
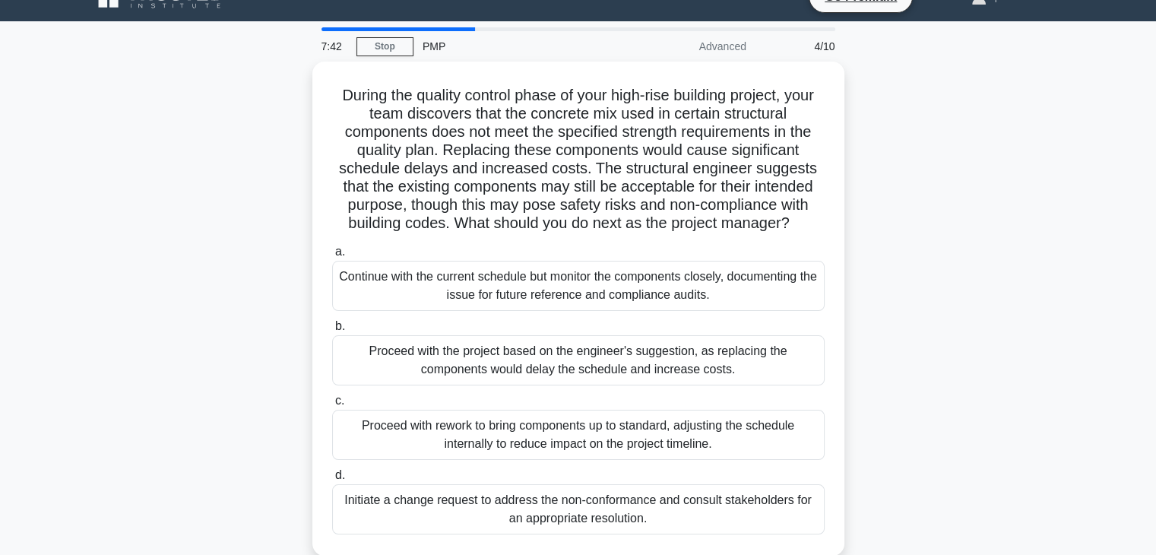
scroll to position [179, 0]
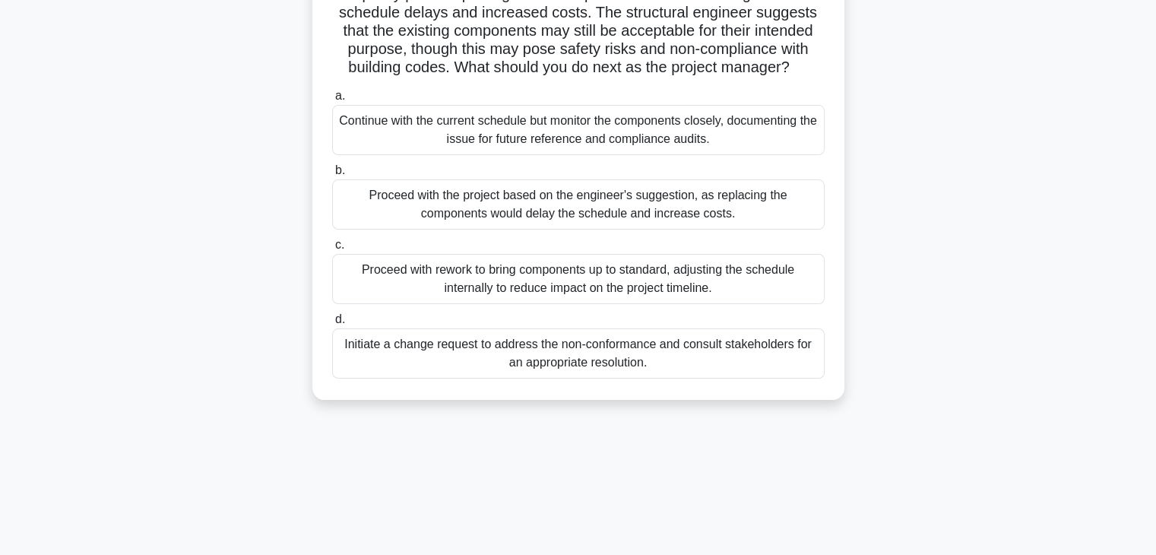
drag, startPoint x: 329, startPoint y: 82, endPoint x: 656, endPoint y: 379, distance: 442.1
click at [656, 379] on div "During the quality control phase of your high-rise building project, your team …" at bounding box center [578, 153] width 520 height 482
copy div "During the quality control phase of your high-rise building project, your team …"
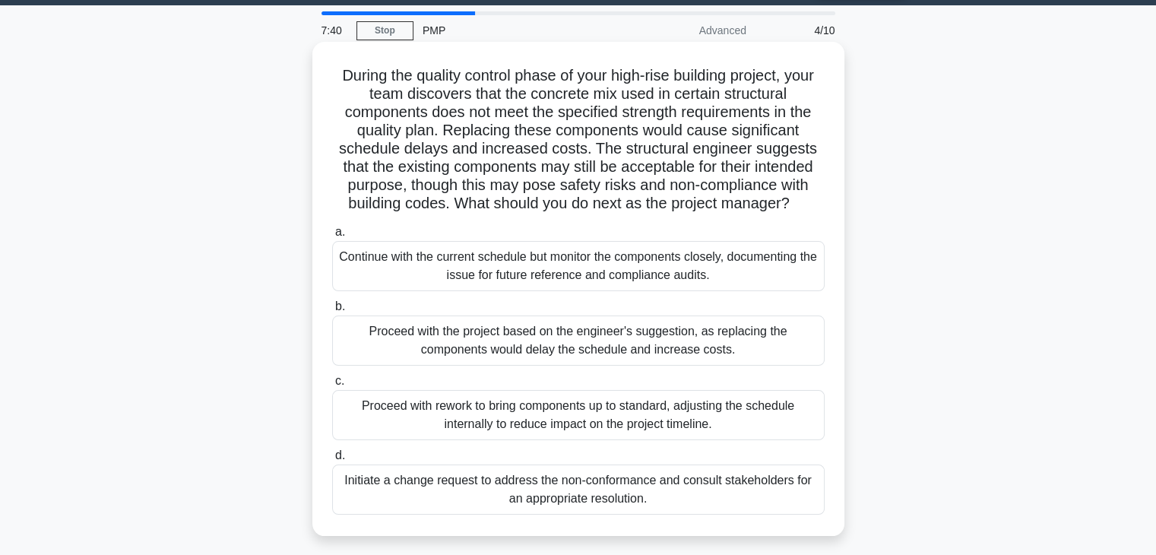
scroll to position [21, 0]
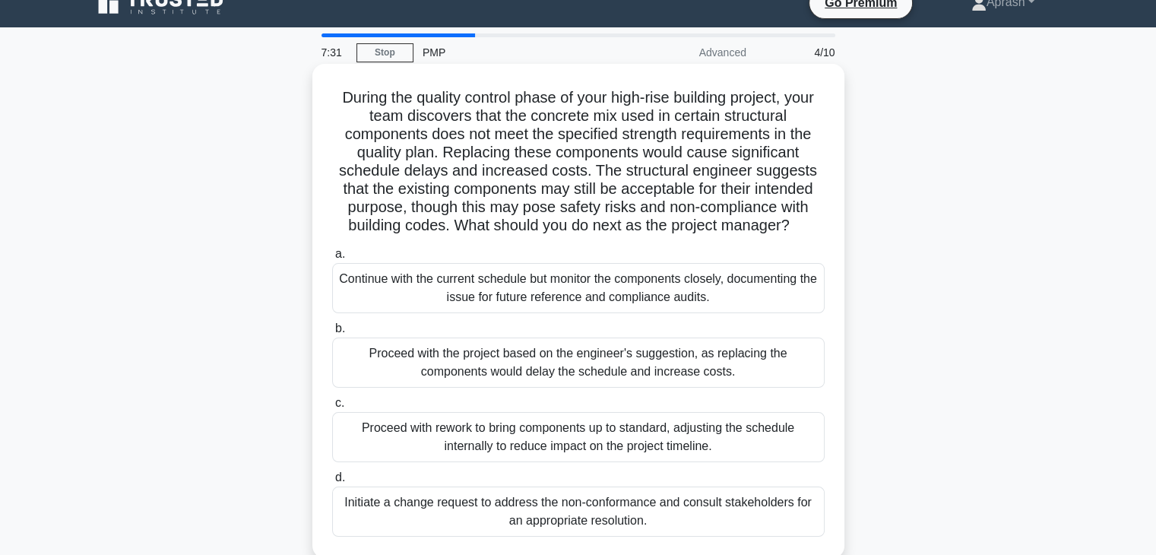
click at [498, 492] on div "Initiate a change request to address the non-conformance and consult stakeholde…" at bounding box center [578, 511] width 492 height 50
click at [332, 482] on input "d. Initiate a change request to address the non-conformance and consult stakeho…" at bounding box center [332, 478] width 0 height 10
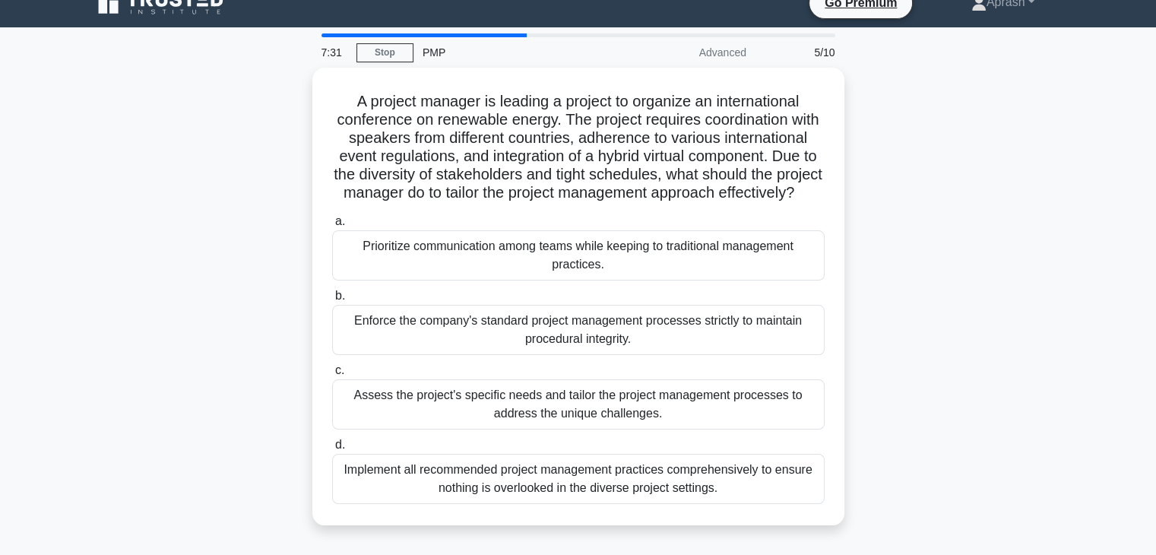
scroll to position [0, 0]
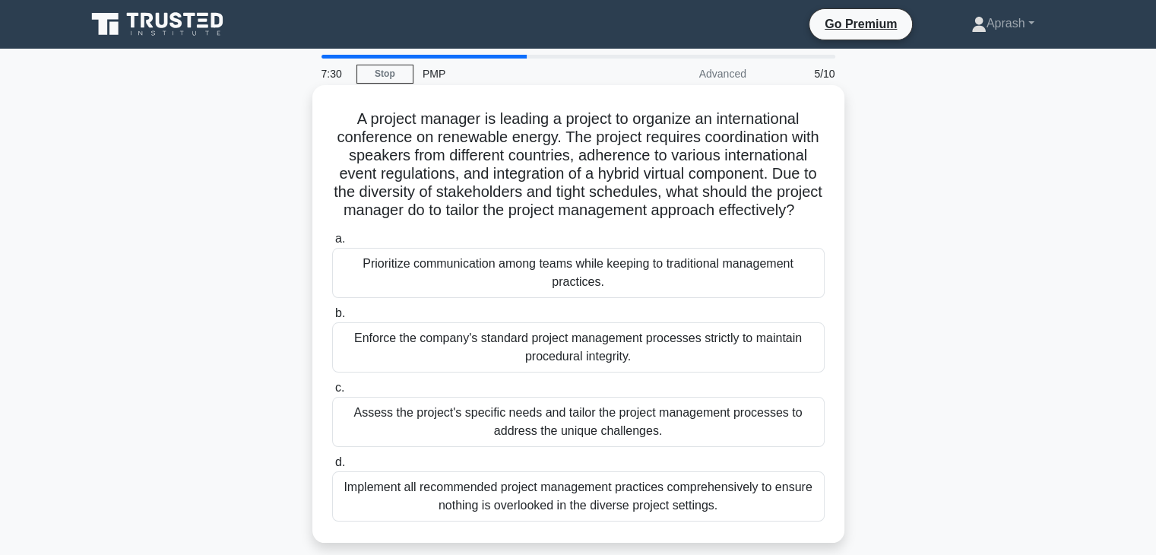
click at [527, 500] on div "Implement all recommended project management practices comprehensively to ensur…" at bounding box center [578, 496] width 492 height 50
click at [332, 467] on input "d. Implement all recommended project management practices comprehensively to en…" at bounding box center [332, 462] width 0 height 10
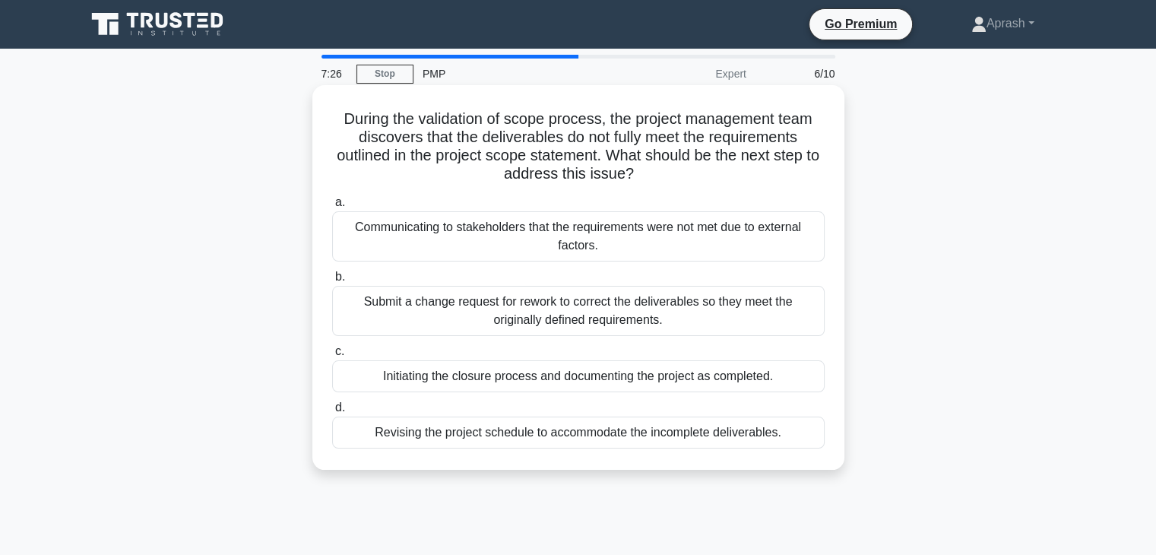
drag, startPoint x: 322, startPoint y: 109, endPoint x: 814, endPoint y: 429, distance: 587.1
click at [814, 429] on div "During the validation of scope process, the project management team discovers t…" at bounding box center [578, 277] width 520 height 372
copy div "During the validation of scope process, the project management team discovers t…"
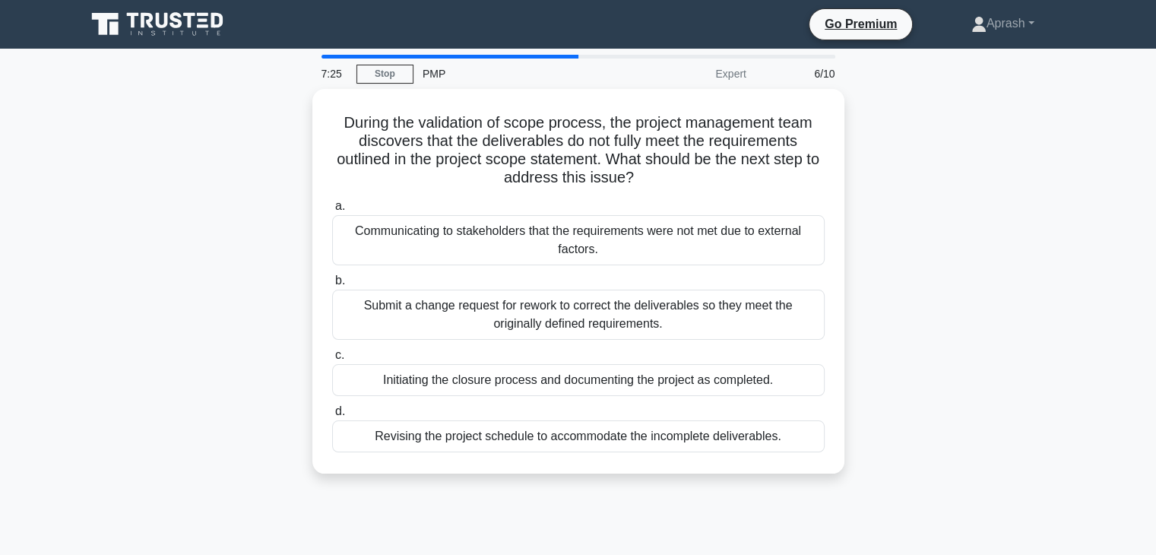
click at [870, 393] on div "During the validation of scope process, the project management team discovers t…" at bounding box center [578, 290] width 1003 height 403
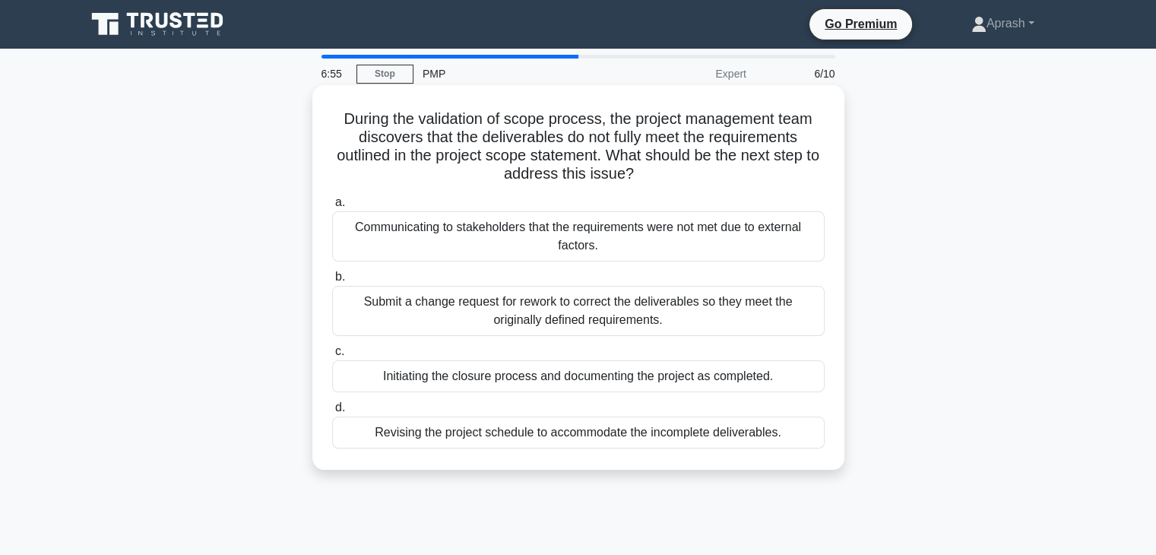
click at [520, 305] on div "Submit a change request for rework to correct the deliverables so they meet the…" at bounding box center [578, 311] width 492 height 50
click at [332, 282] on input "b. Submit a change request for rework to correct the deliverables so they meet …" at bounding box center [332, 277] width 0 height 10
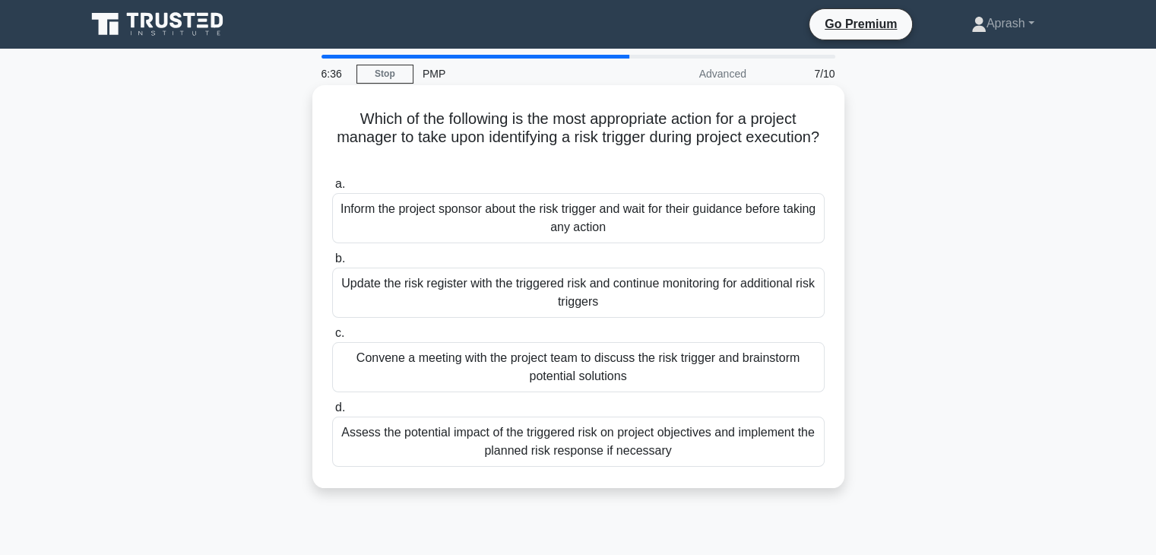
drag, startPoint x: 752, startPoint y: 467, endPoint x: 353, endPoint y: 89, distance: 549.8
click at [353, 89] on div "Which of the following is the most appropriate action for a project manager to …" at bounding box center [578, 286] width 532 height 403
copy div "Which of the following is the most appropriate action for a project manager to …"
click at [325, 144] on div "Which of the following is the most appropriate action for a project manager to …" at bounding box center [578, 286] width 520 height 391
click at [480, 454] on div "Assess the potential impact of the triggered risk on project objectives and imp…" at bounding box center [578, 441] width 492 height 50
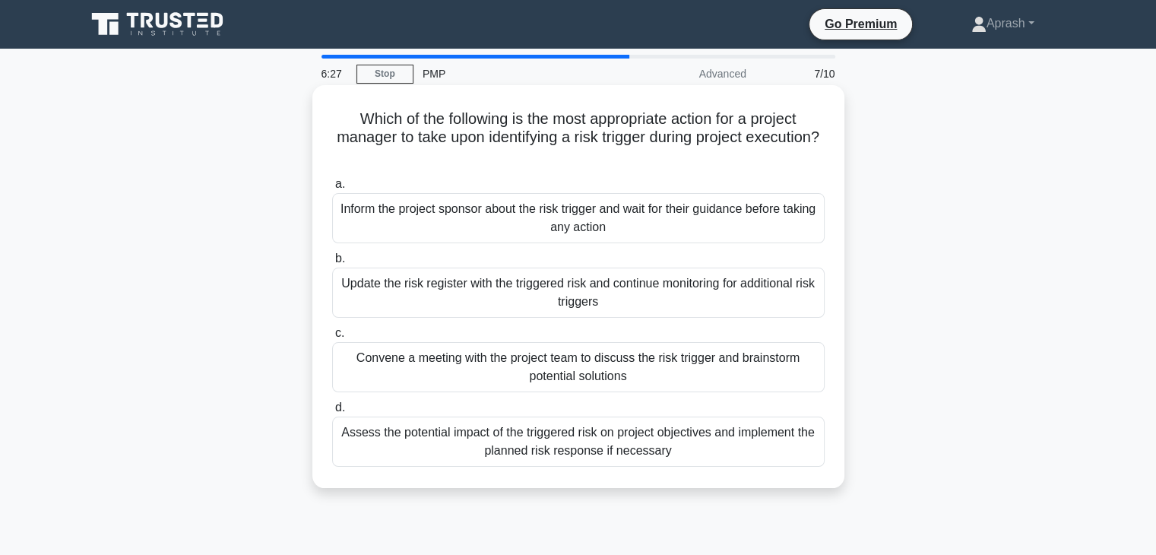
click at [332, 413] on input "d. Assess the potential impact of the triggered risk on project objectives and …" at bounding box center [332, 408] width 0 height 10
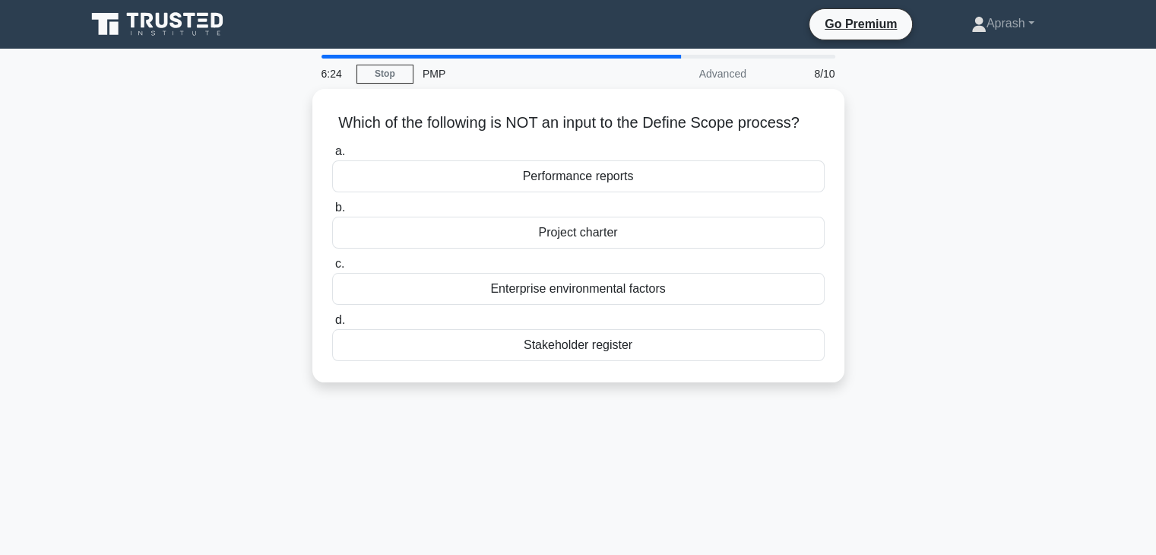
drag, startPoint x: 321, startPoint y: 115, endPoint x: 675, endPoint y: 441, distance: 480.7
click at [675, 441] on div "6:24 Stop PMP Advanced 8/10 Which of the following is NOT an input to the Defin…" at bounding box center [578, 435] width 1003 height 760
copy div "Which of the following is NOT an input to the Define Scope process? .spinner_0X…"
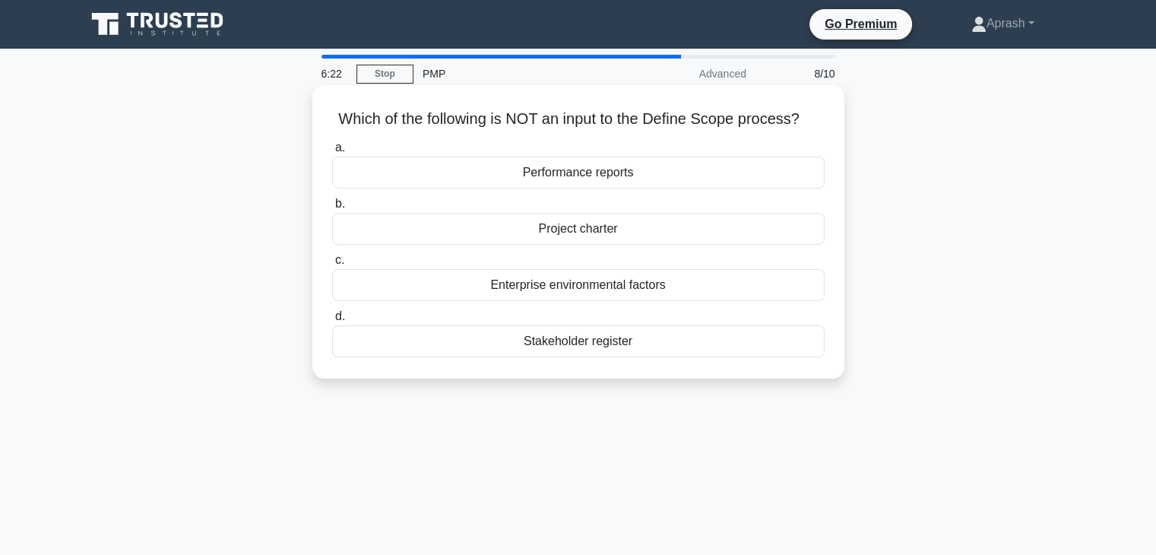
click at [702, 358] on div "a. Performance reports b. Project charter c. d." at bounding box center [578, 247] width 511 height 225
click at [562, 172] on div "Performance reports" at bounding box center [578, 173] width 492 height 32
click at [332, 153] on input "a. Performance reports" at bounding box center [332, 148] width 0 height 10
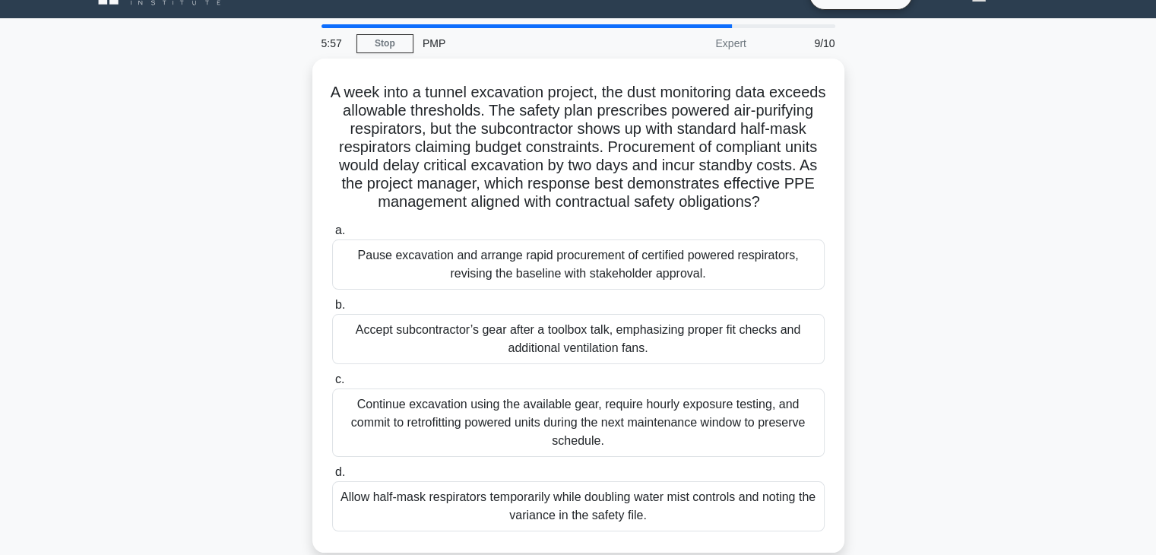
scroll to position [267, 0]
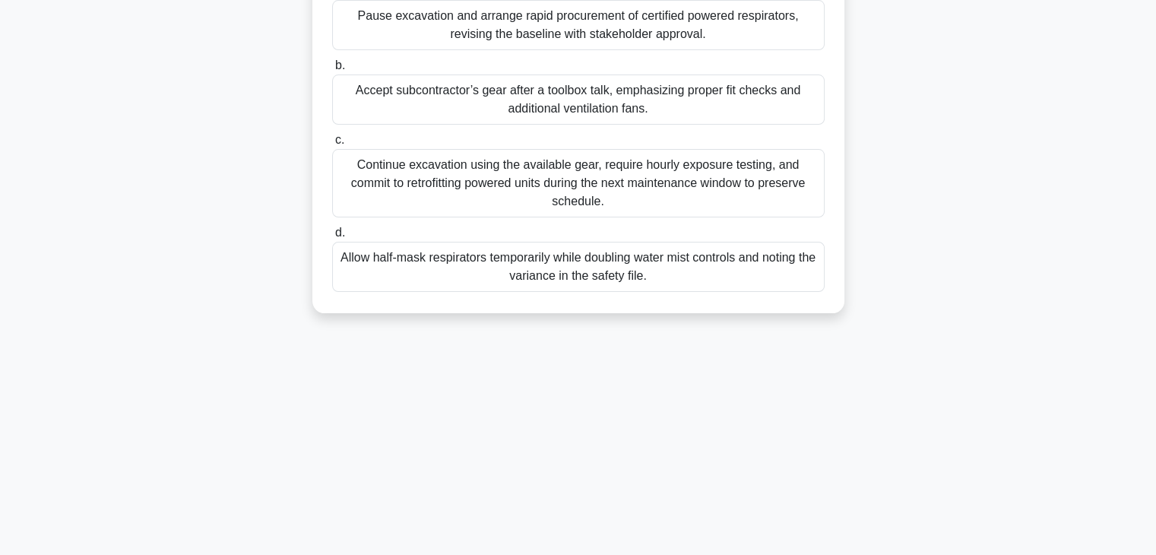
drag, startPoint x: 340, startPoint y: 90, endPoint x: 663, endPoint y: 304, distance: 387.1
click at [663, 304] on div "A week into a tunnel excavation project, the dust monitoring data exceeds allow…" at bounding box center [578, 66] width 520 height 482
copy div "A week into a tunnel excavation project, the dust monitoring data exceeds allow…"
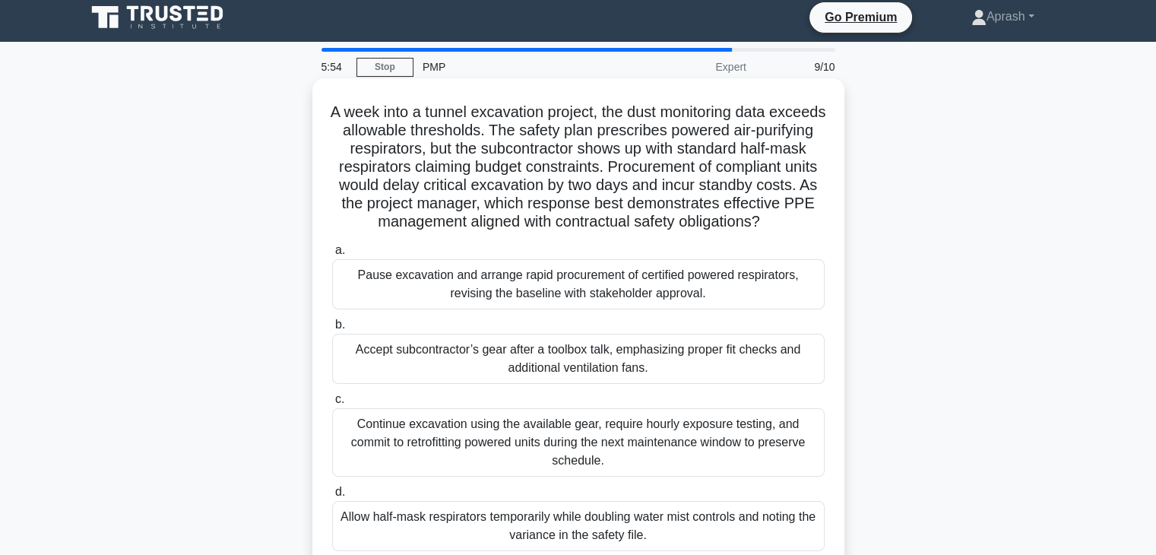
scroll to position [0, 0]
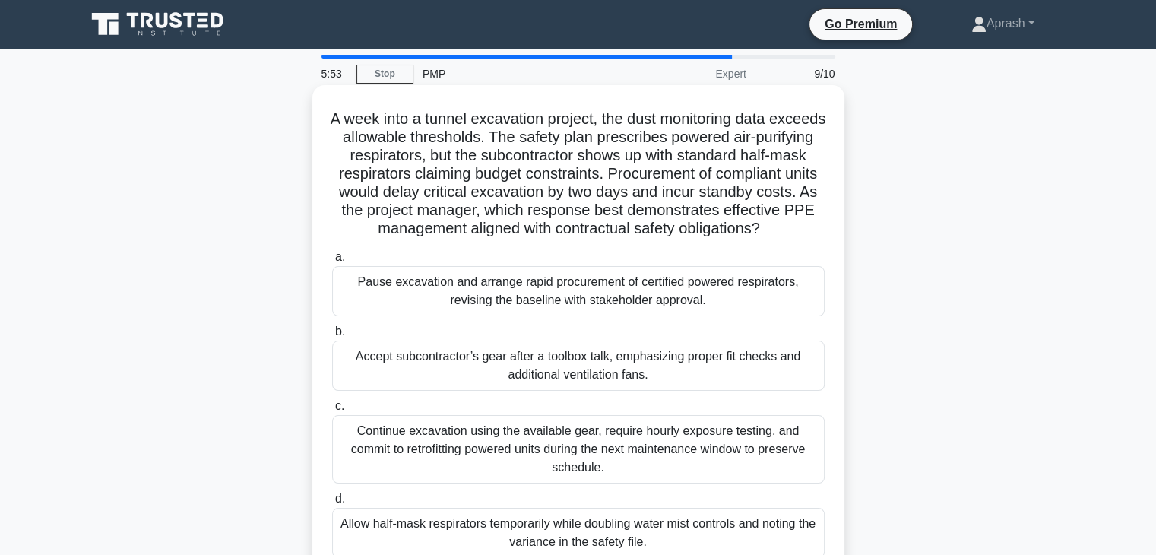
click at [319, 113] on div "A week into a tunnel excavation project, the dust monitoring data exceeds allow…" at bounding box center [578, 332] width 520 height 482
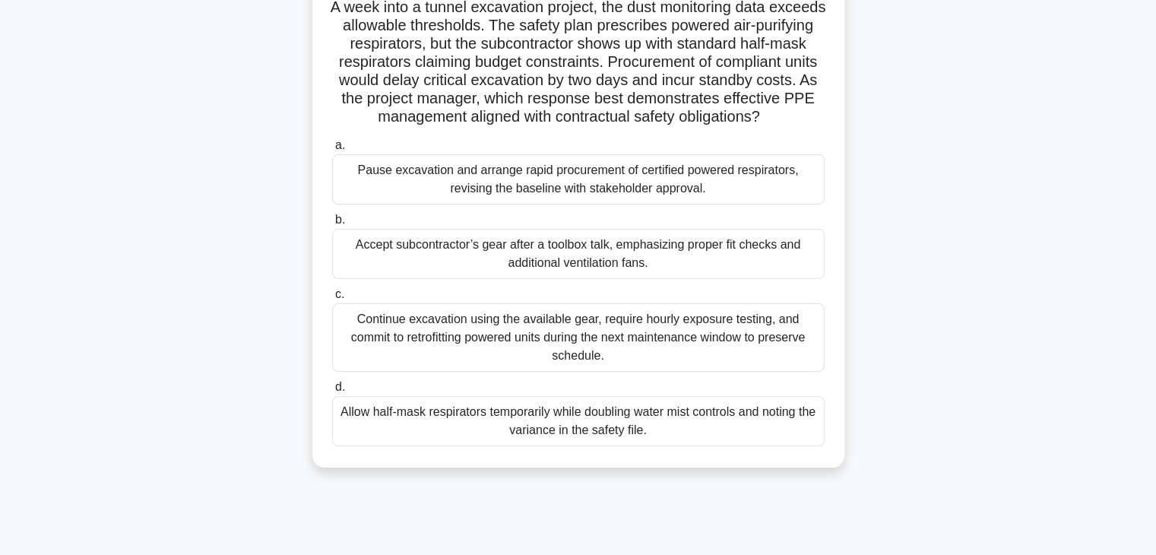
scroll to position [115, 0]
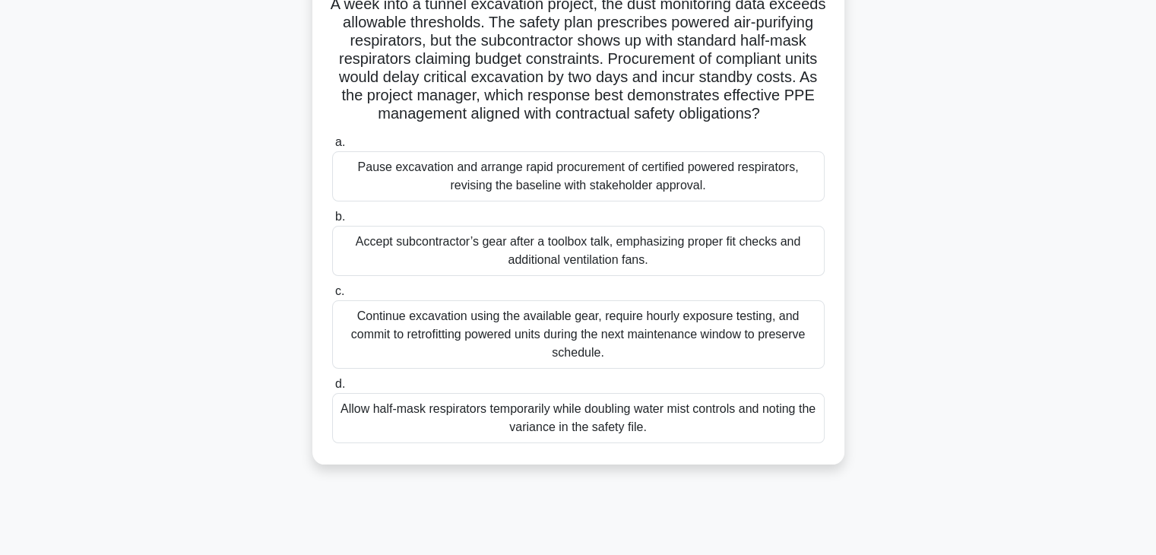
click at [601, 275] on div "Accept subcontractor’s gear after a toolbox talk, emphasizing proper fit checks…" at bounding box center [578, 251] width 492 height 50
click at [332, 222] on input "b. Accept subcontractor’s gear after a toolbox talk, emphasizing proper fit che…" at bounding box center [332, 217] width 0 height 10
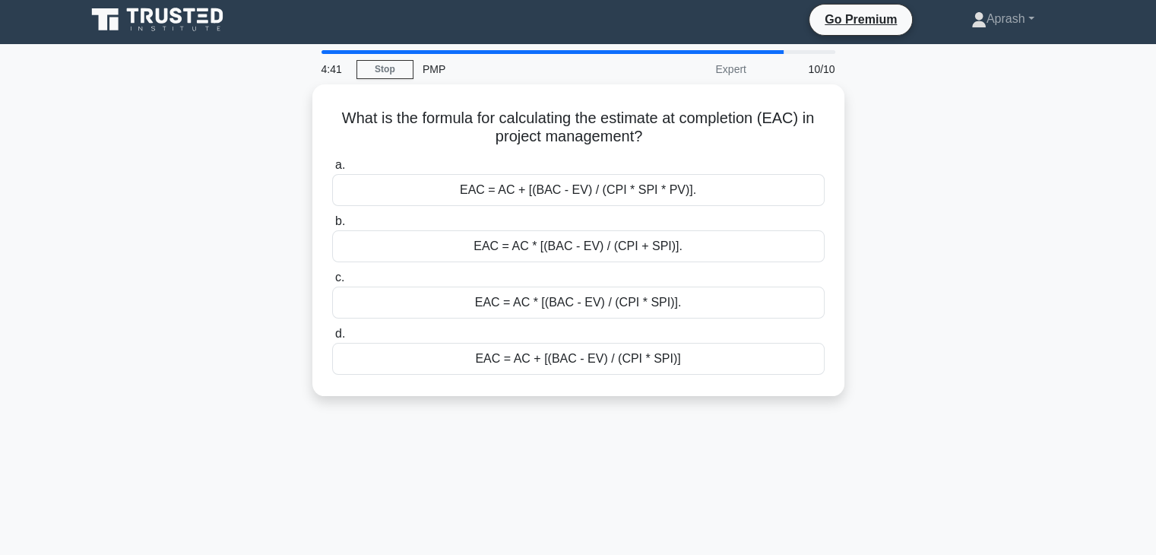
scroll to position [0, 0]
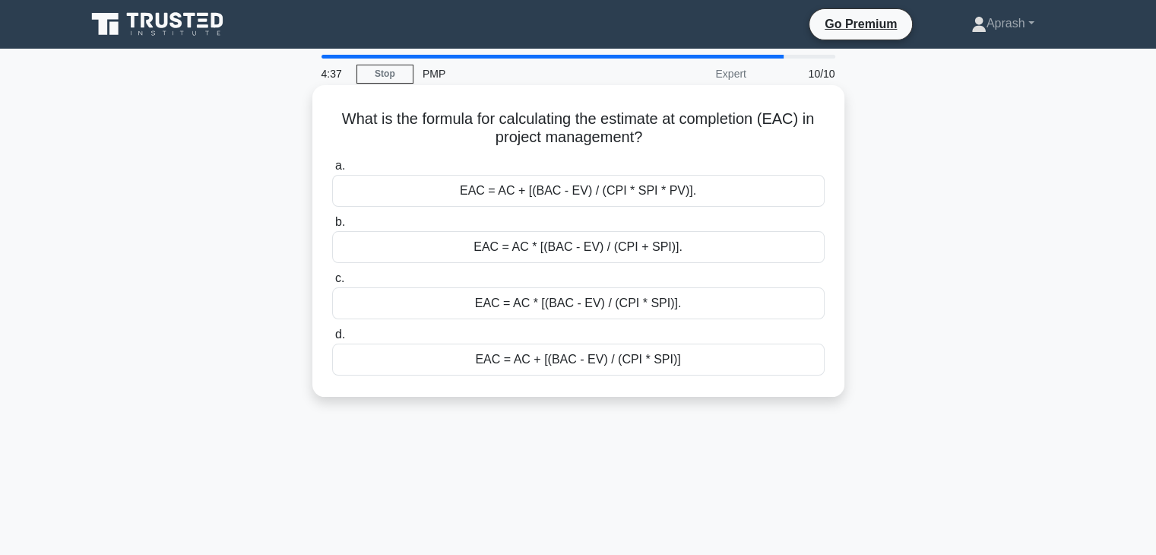
drag, startPoint x: 328, startPoint y: 110, endPoint x: 685, endPoint y: 384, distance: 449.7
click at [685, 384] on div "What is the formula for calculating the estimate at completion (EAC) in project…" at bounding box center [578, 240] width 520 height 299
copy div "What is the formula for calculating the estimate at completion (EAC) in project…"
click at [717, 388] on div "What is the formula for calculating the estimate at completion (EAC) in project…" at bounding box center [578, 240] width 520 height 299
drag, startPoint x: 506, startPoint y: 134, endPoint x: 566, endPoint y: 136, distance: 60.1
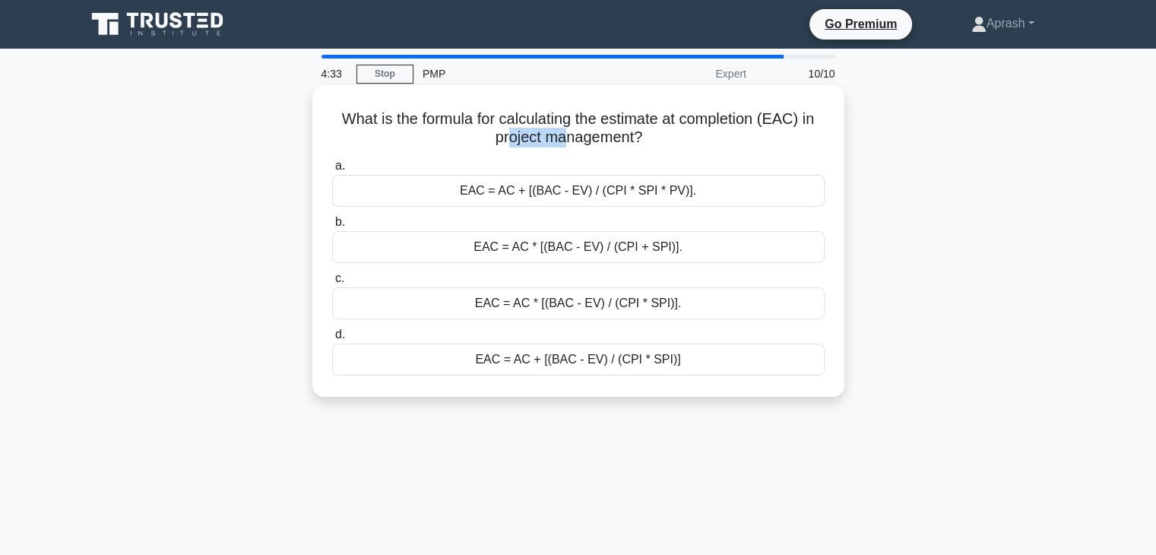
click at [566, 136] on h5 "What is the formula for calculating the estimate at completion (EAC) in project…" at bounding box center [577, 128] width 495 height 38
click at [612, 131] on h5 "What is the formula for calculating the estimate at completion (EAC) in project…" at bounding box center [577, 128] width 495 height 38
click at [626, 366] on div "EAC = AC + [(BAC - EV) / (CPI * SPI)]" at bounding box center [578, 359] width 492 height 32
click at [332, 340] on input "d. EAC = AC + [(BAC - EV) / (CPI * SPI)]" at bounding box center [332, 335] width 0 height 10
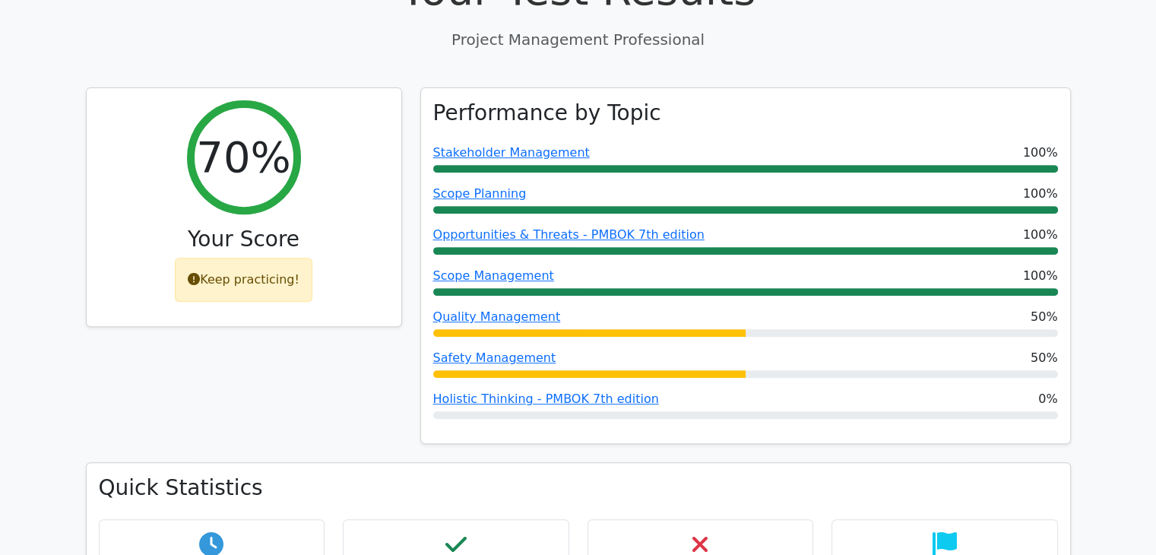
scroll to position [599, 0]
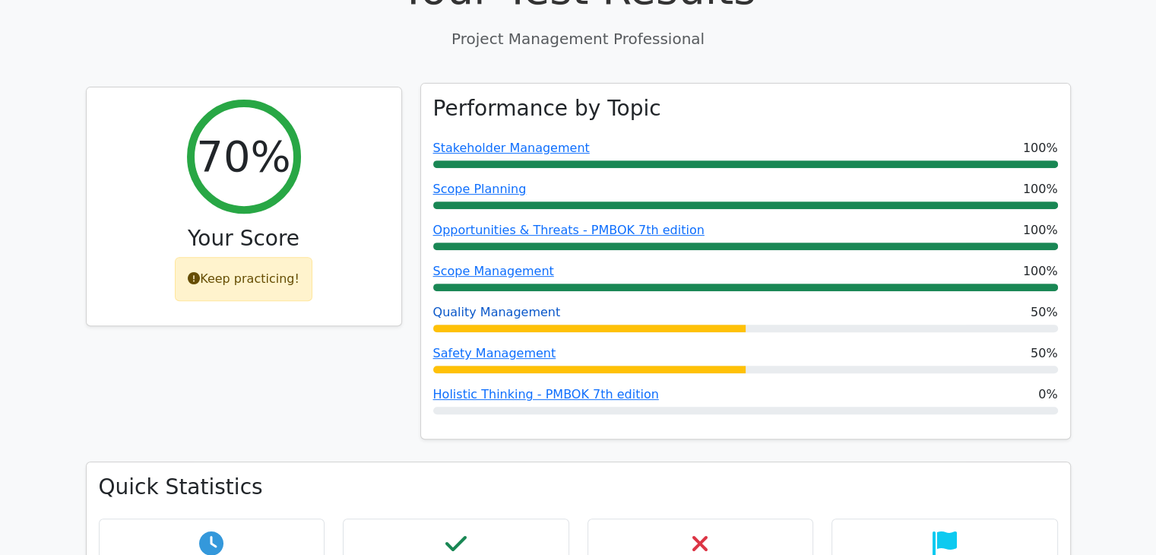
click at [501, 305] on link "Quality Management" at bounding box center [497, 312] width 128 height 14
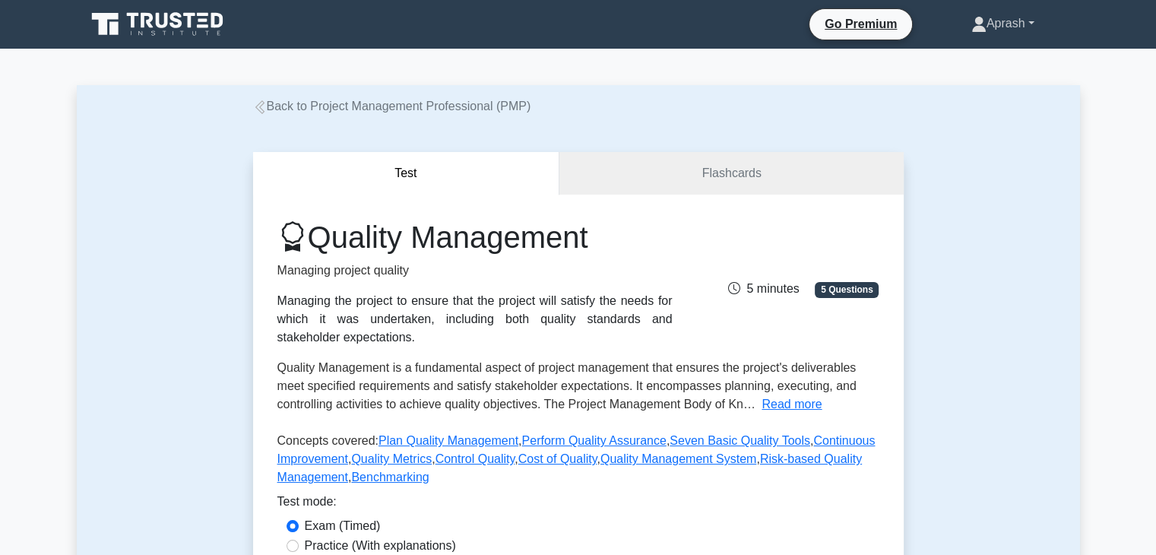
click at [972, 31] on icon at bounding box center [979, 29] width 14 height 6
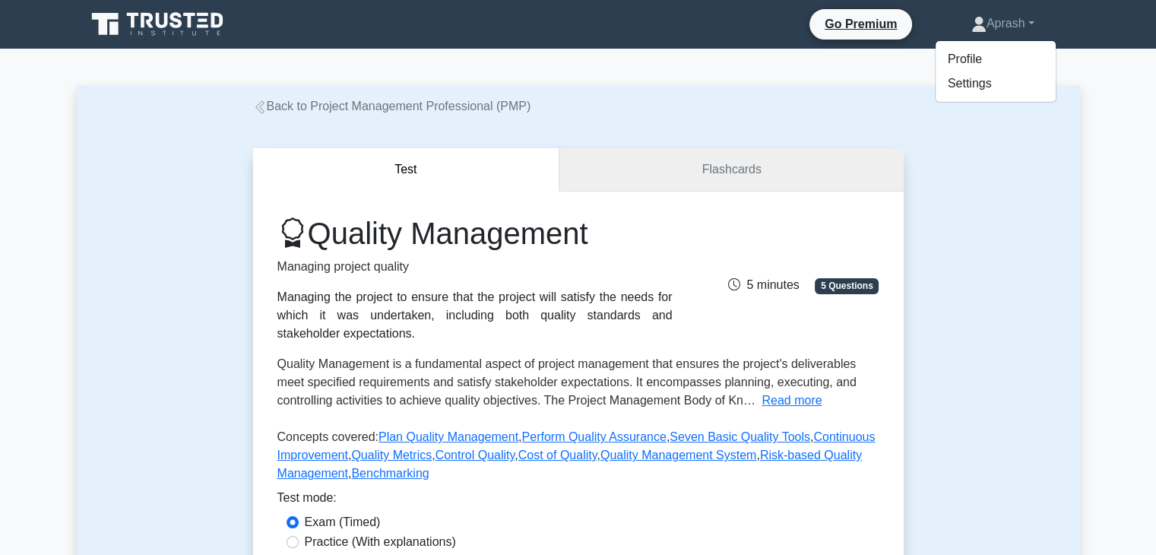
click at [735, 170] on link "Flashcards" at bounding box center [730, 169] width 343 height 43
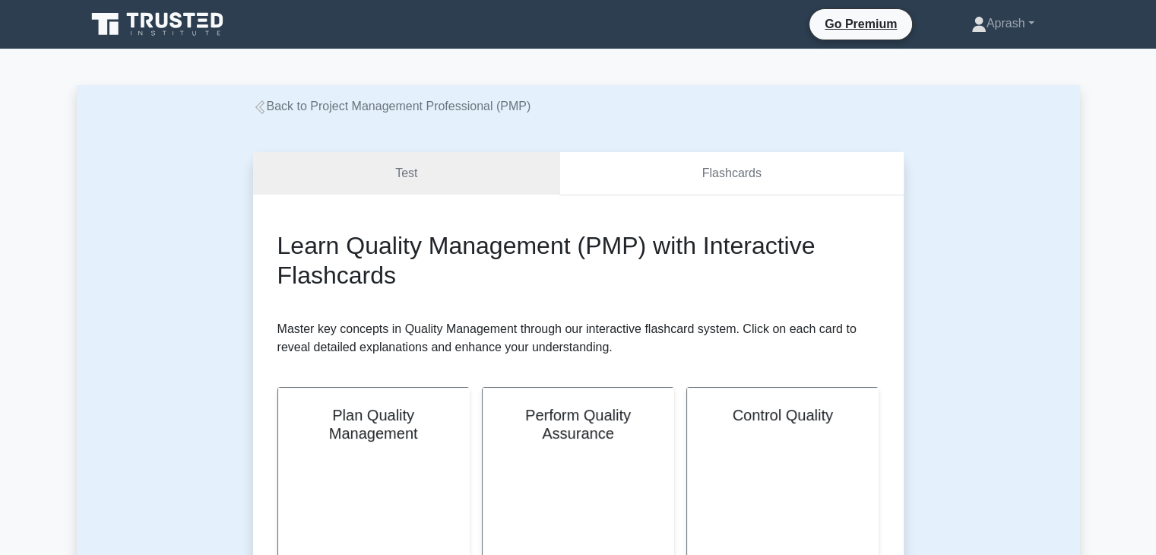
click at [735, 170] on link "Flashcards" at bounding box center [730, 173] width 343 height 43
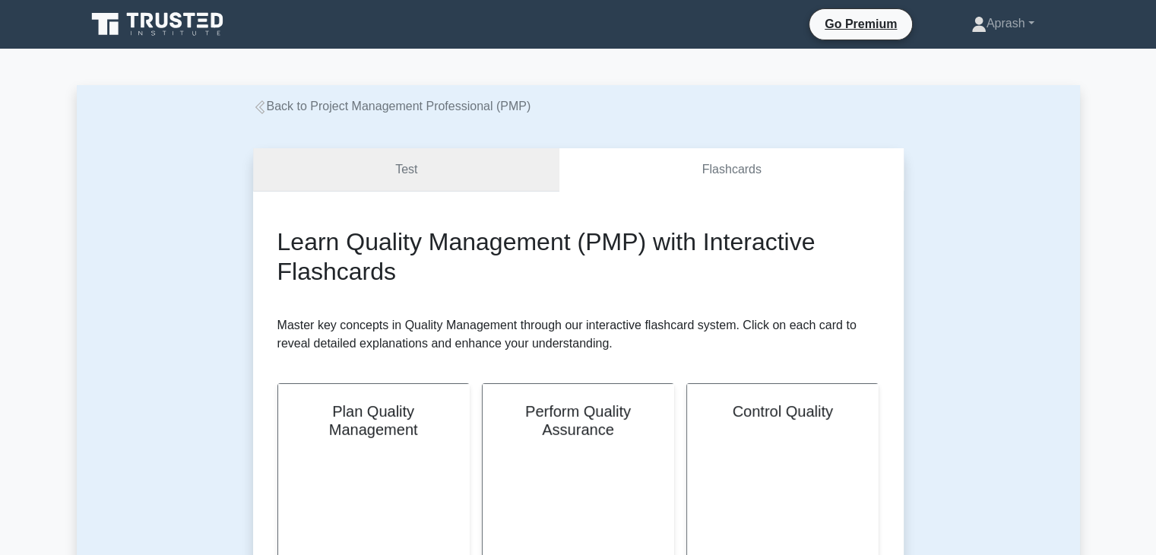
click at [514, 189] on link "Test" at bounding box center [406, 169] width 307 height 43
